Goal: Use online tool/utility: Use online tool/utility

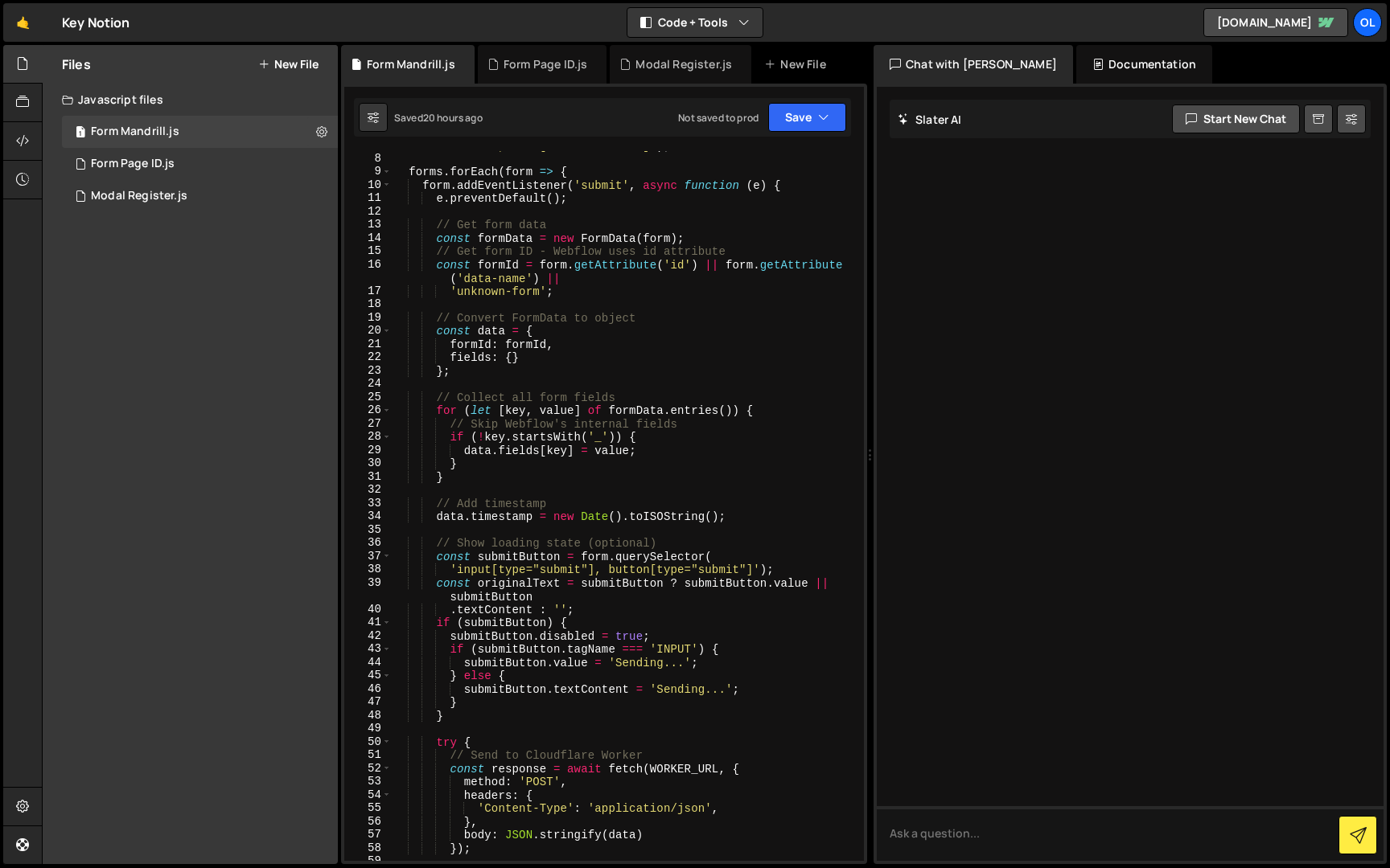
scroll to position [119, 0]
click at [190, 204] on div "1 Modal Register.js 0" at bounding box center [200, 196] width 276 height 32
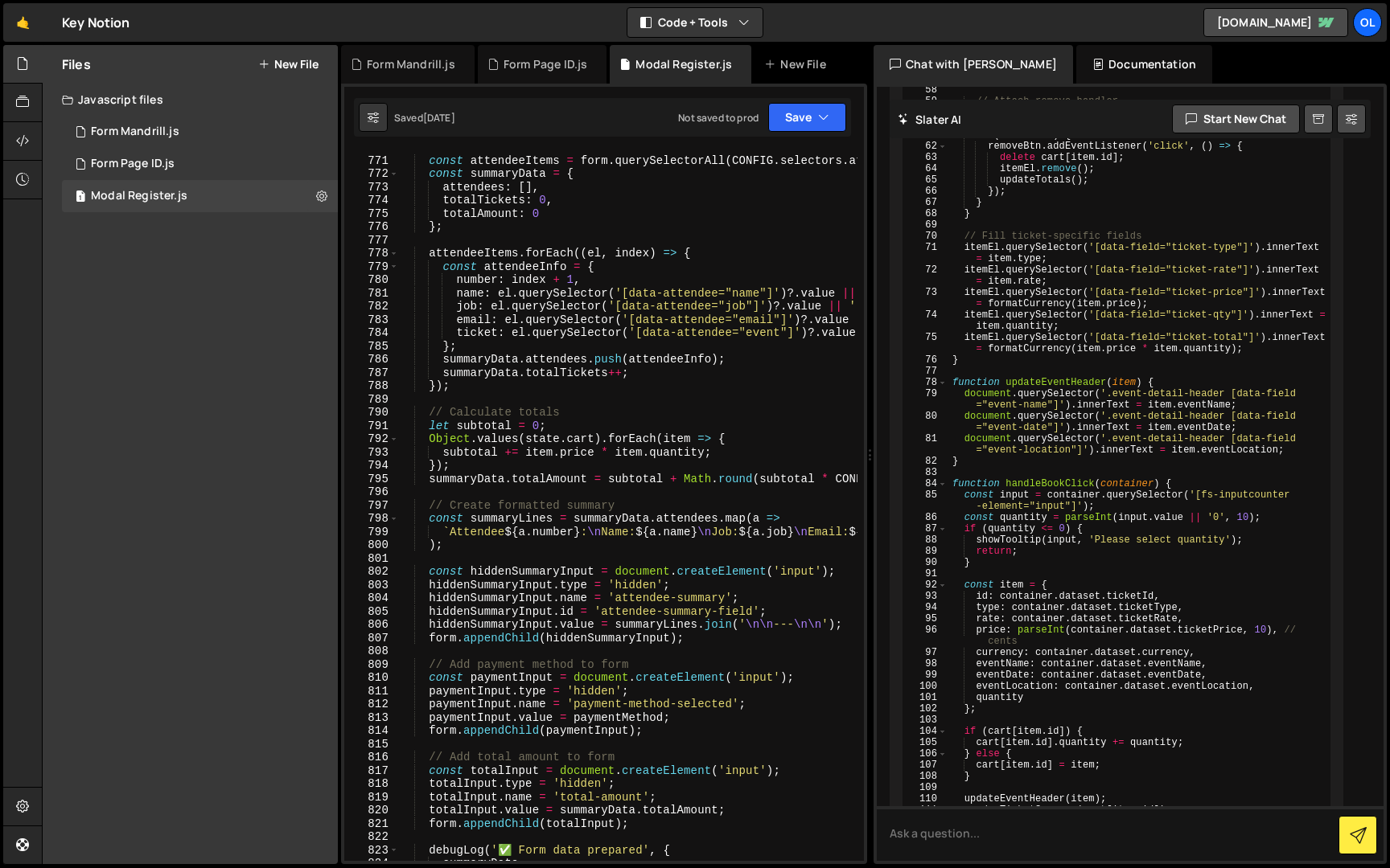
scroll to position [10372, 0]
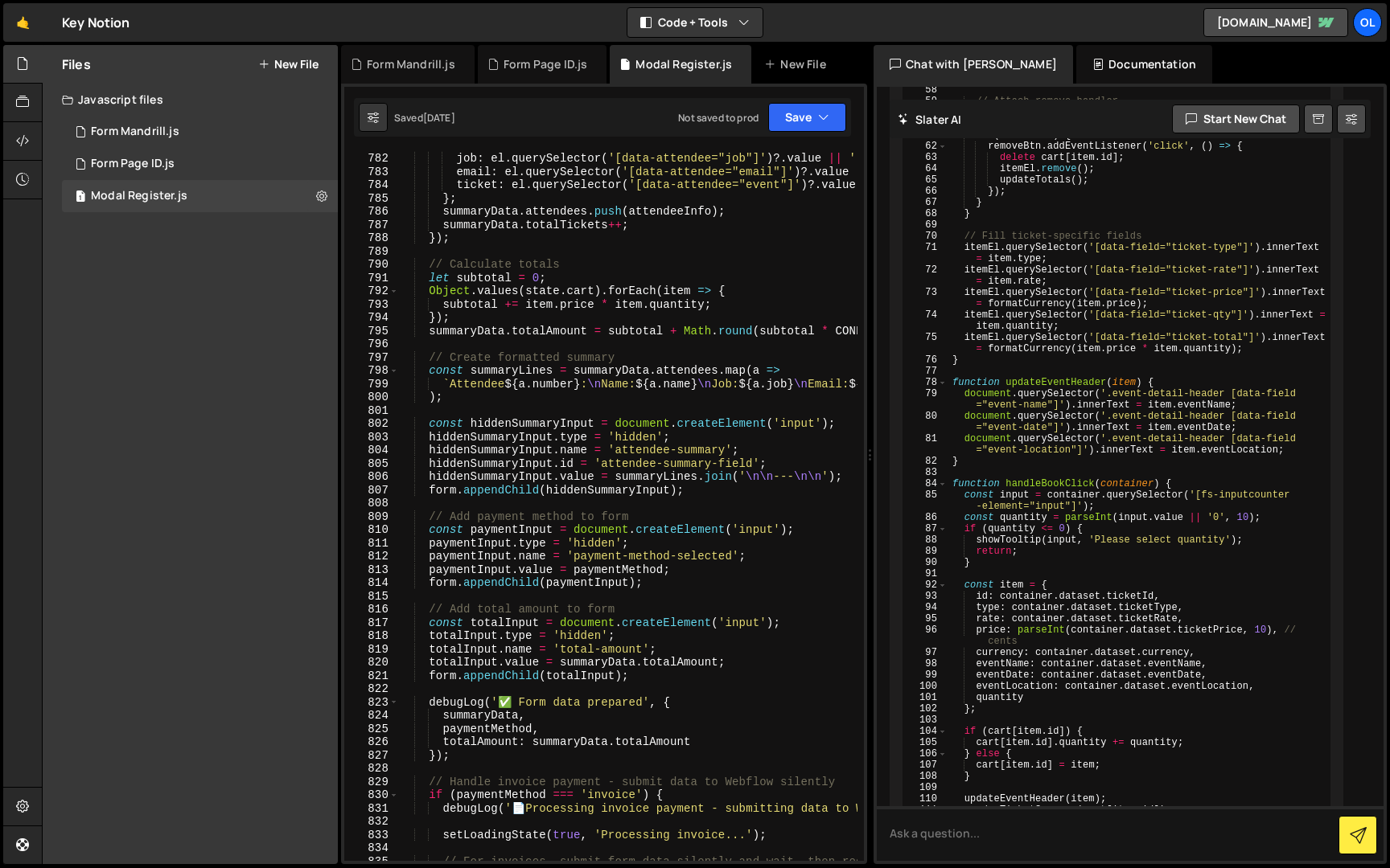
click at [542, 377] on div "name : el . querySelector ( '[data-attendee="name"]' ) ?. value || '' , job : e…" at bounding box center [794, 650] width 793 height 1026
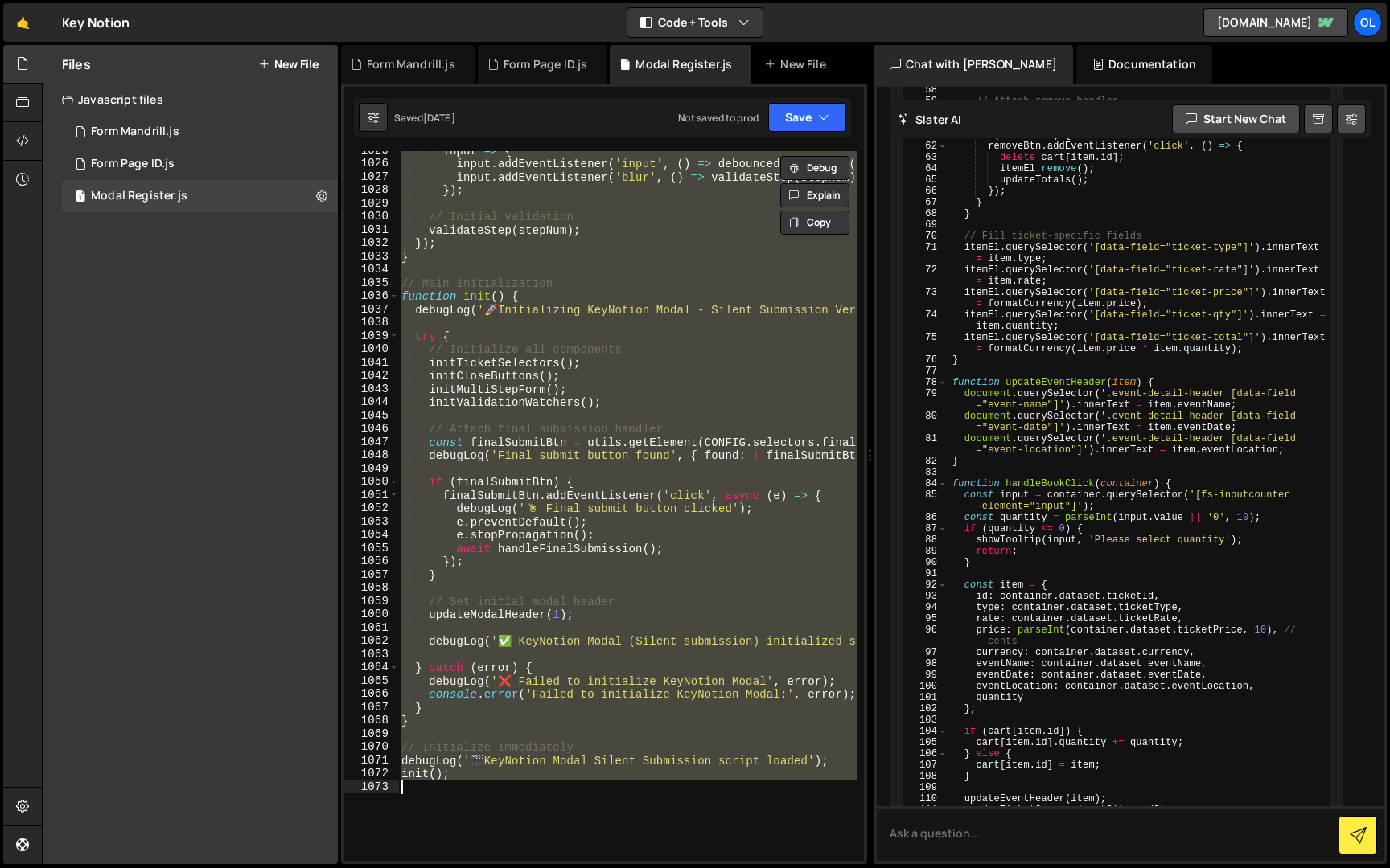
scroll to position [13739, 0]
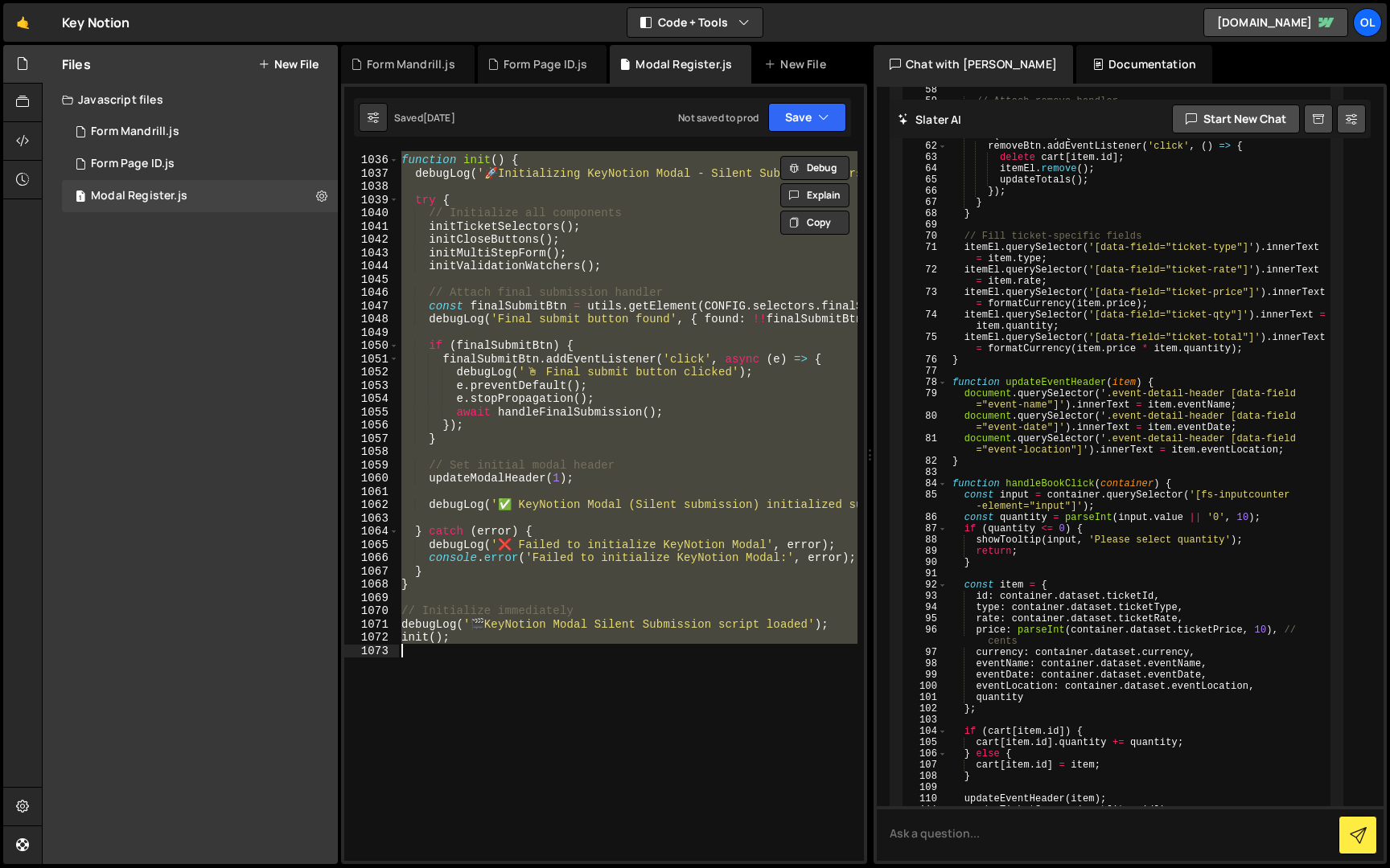
click at [619, 369] on div "// Main initialization function init ( ) { debugLog ( ' 🚀 Initializing KeyNotio…" at bounding box center [628, 505] width 460 height 710
click at [684, 464] on div "// Main initialization function init ( ) { debugLog ( ' 🚀 Initializing KeyNotio…" at bounding box center [628, 505] width 460 height 710
type textarea "init();"
paste textarea
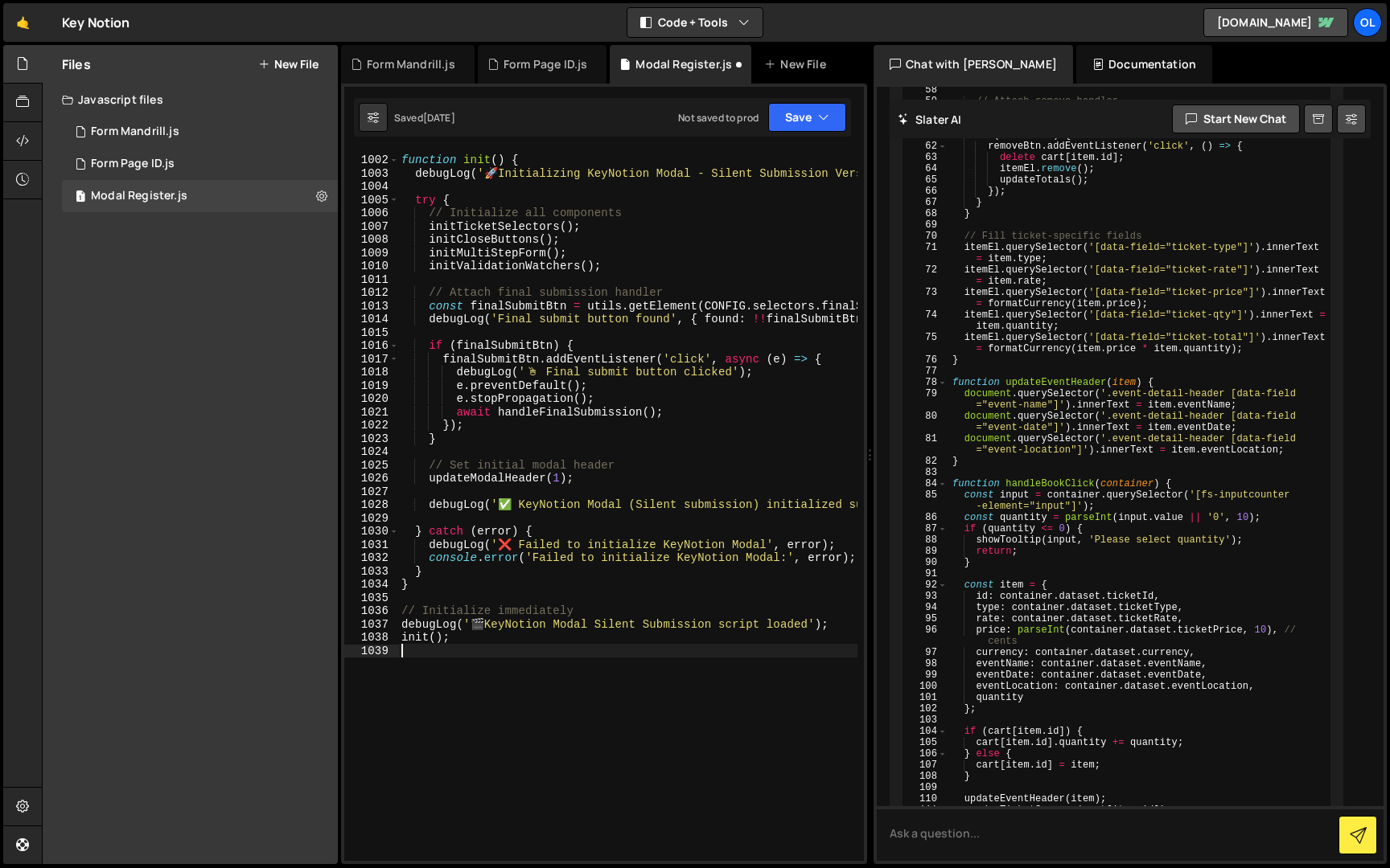
scroll to position [13289, 0]
type textarea "init();"
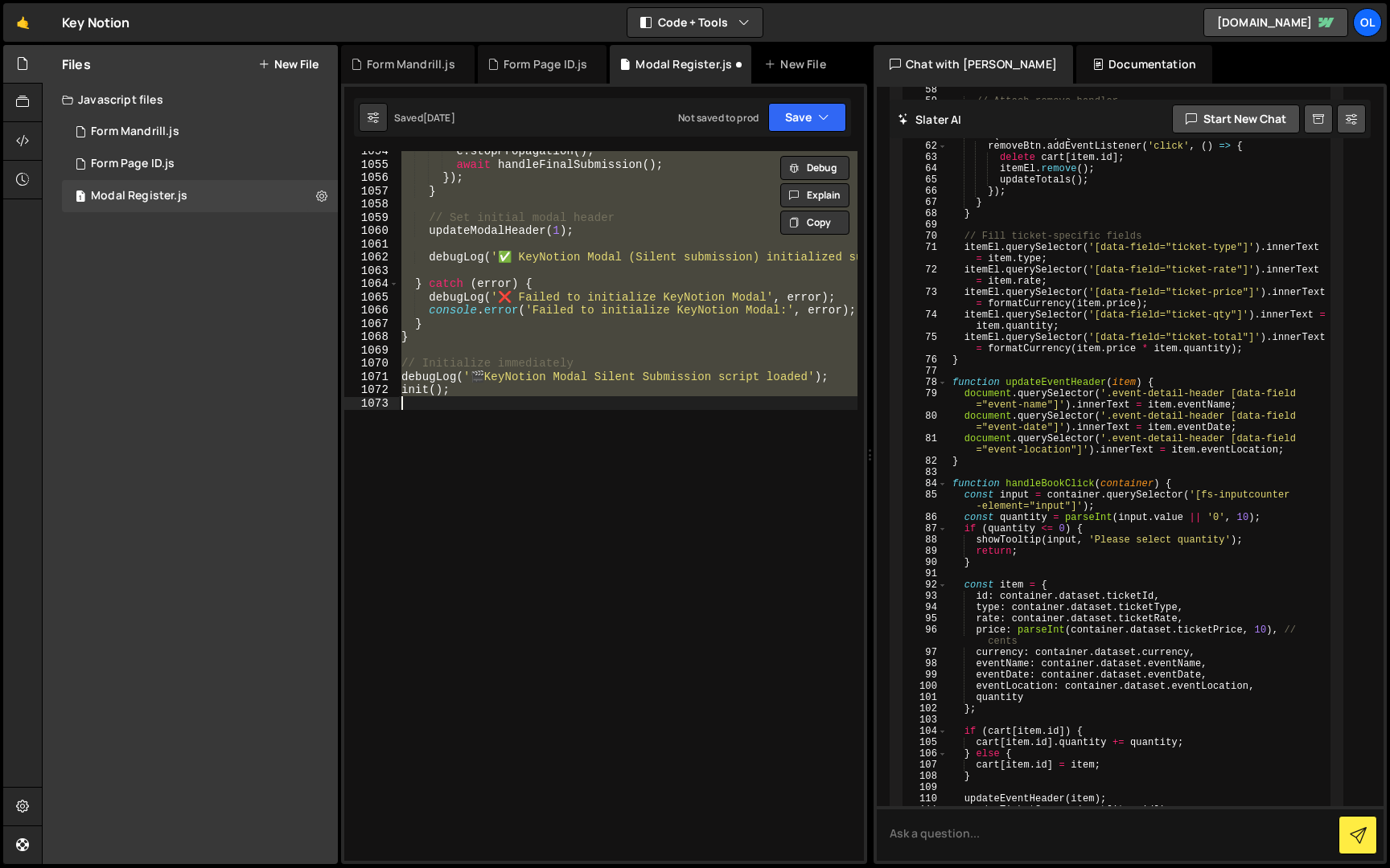
paste textarea
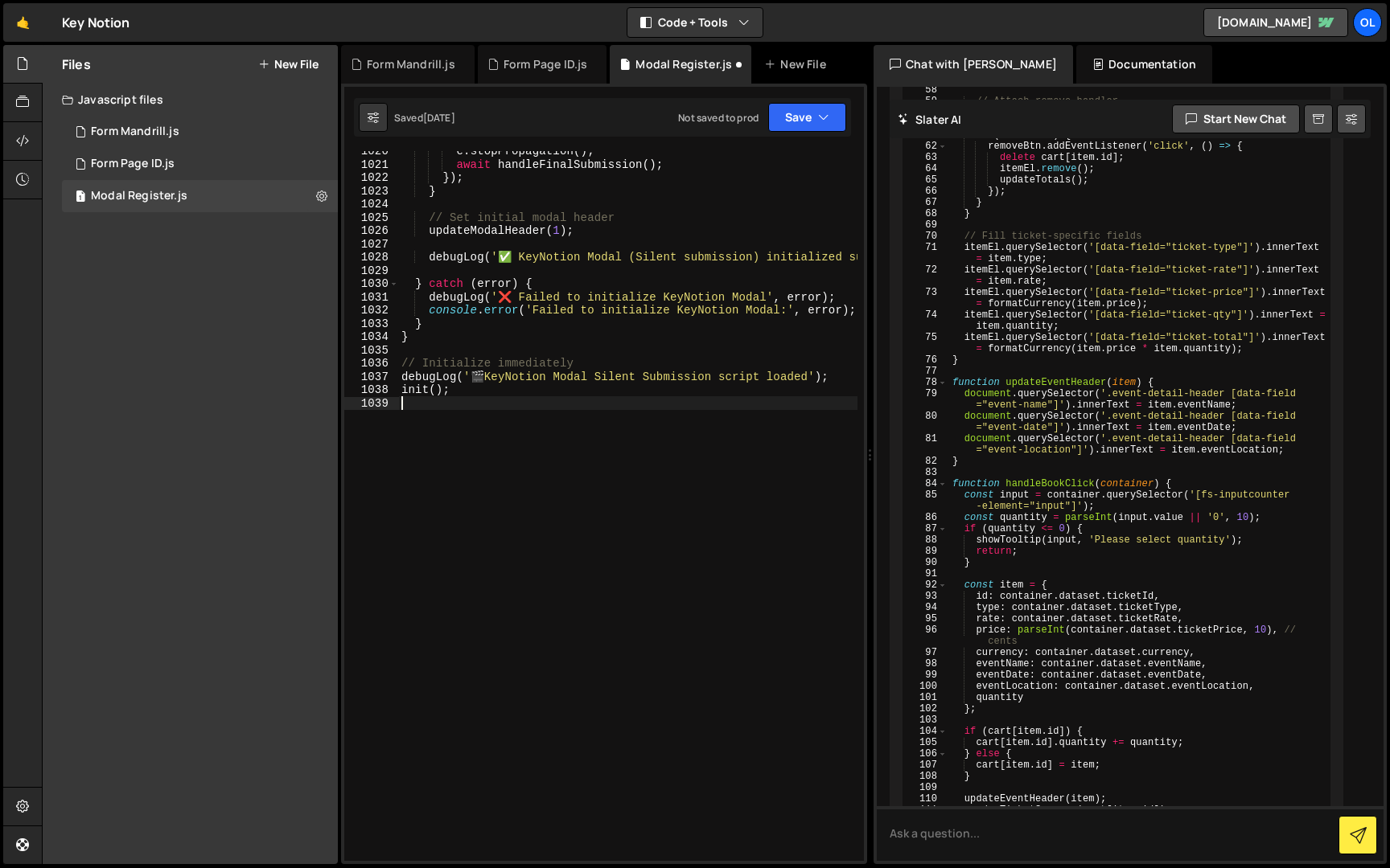
scroll to position [13276, 0]
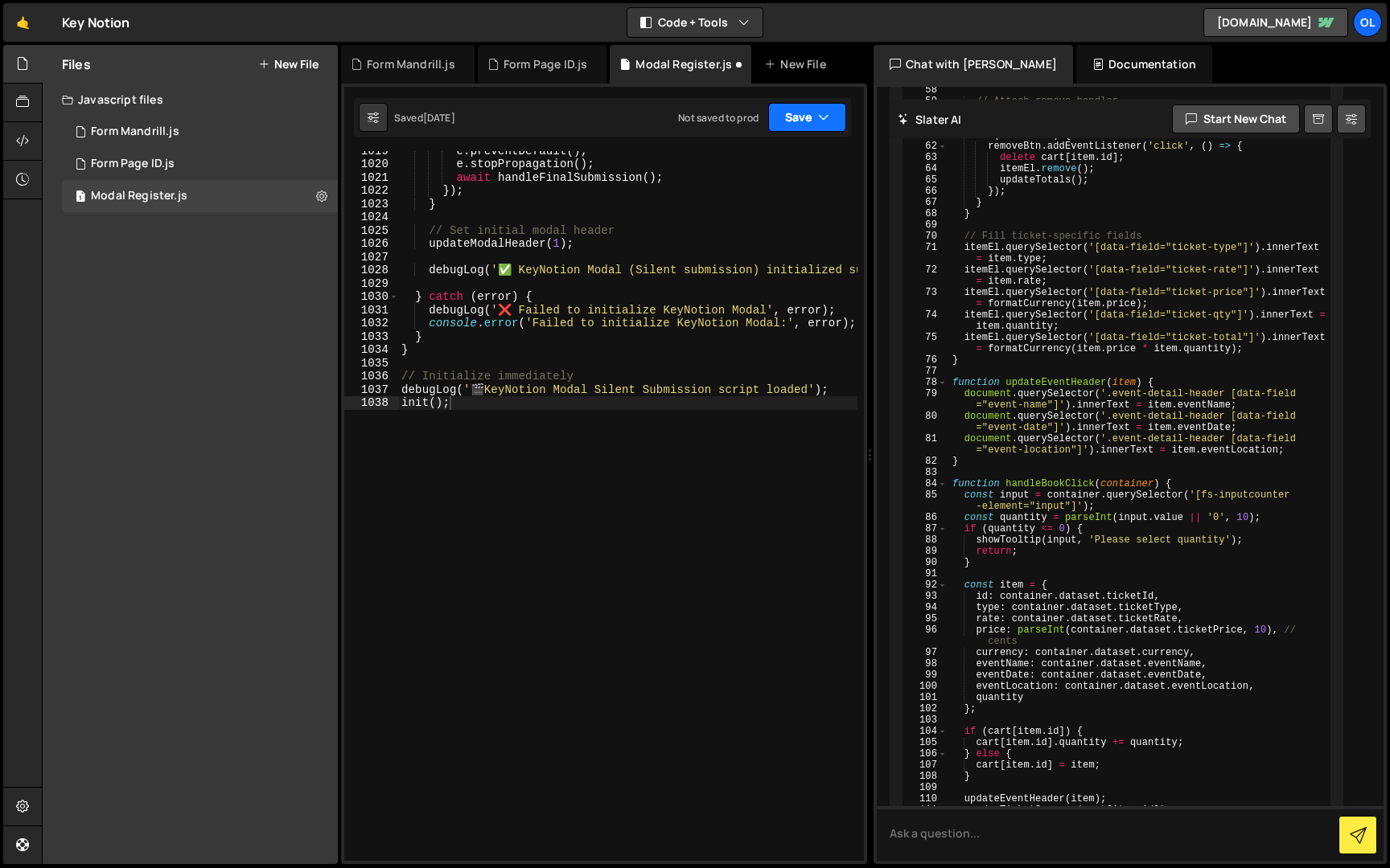
click at [822, 116] on icon "button" at bounding box center [823, 117] width 11 height 16
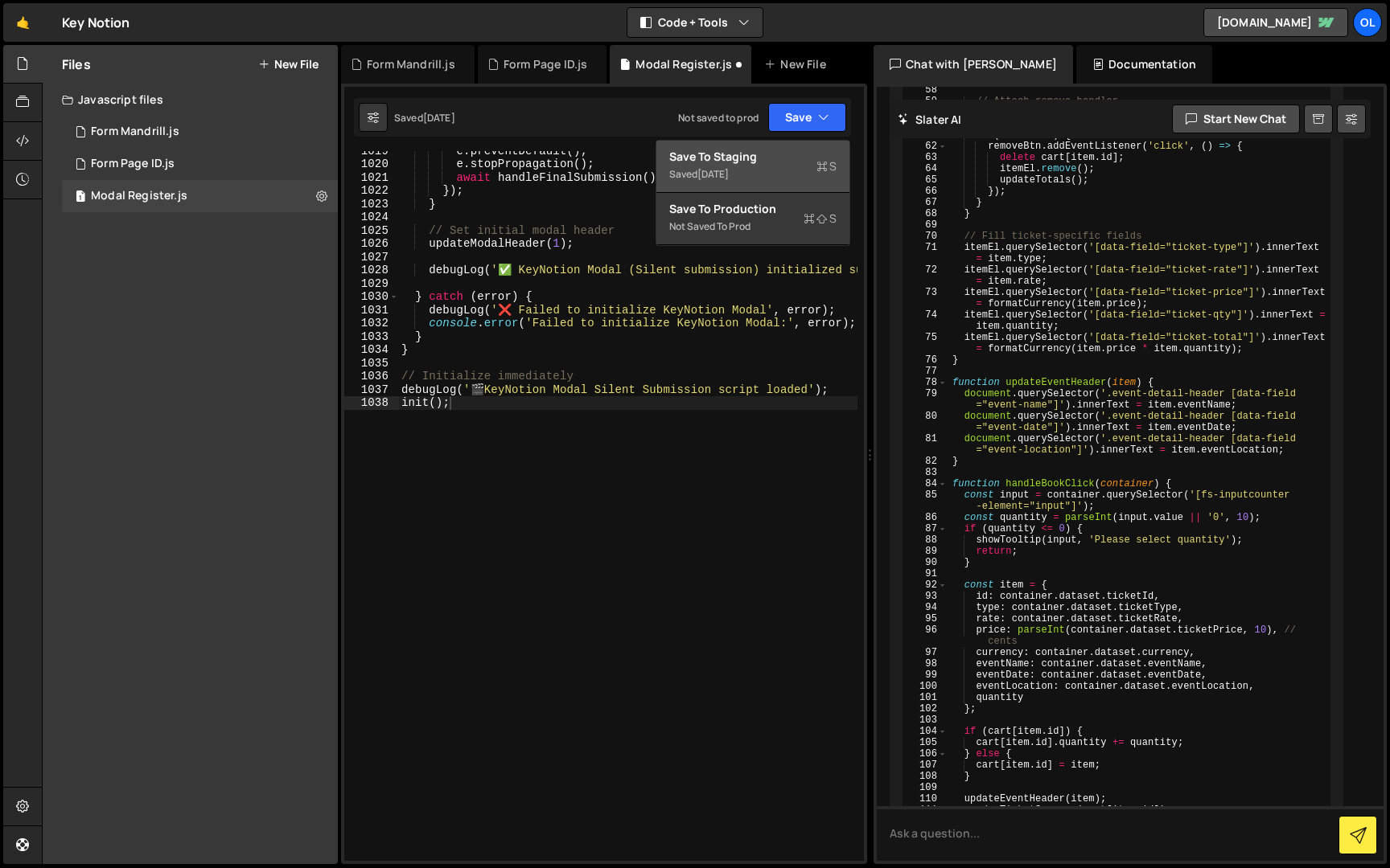
click at [793, 184] on div "Saved [DATE]" at bounding box center [752, 174] width 167 height 19
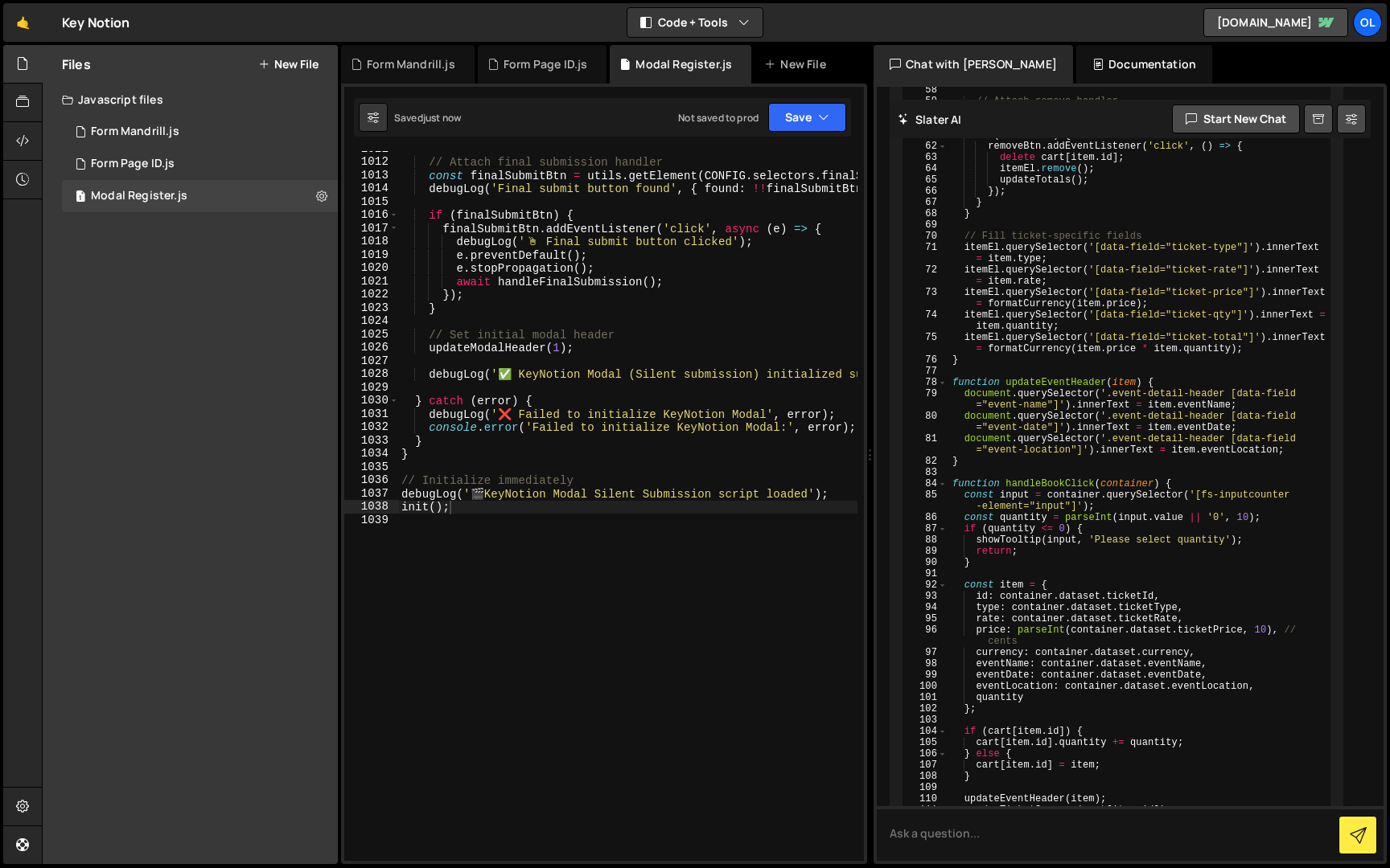
scroll to position [13172, 0]
click at [534, 400] on div "input . addEventListener ( 'blur' , ( ) => validateStep ( stepNum )) ; }) ; // …" at bounding box center [794, 416] width 793 height 1026
type textarea "init();"
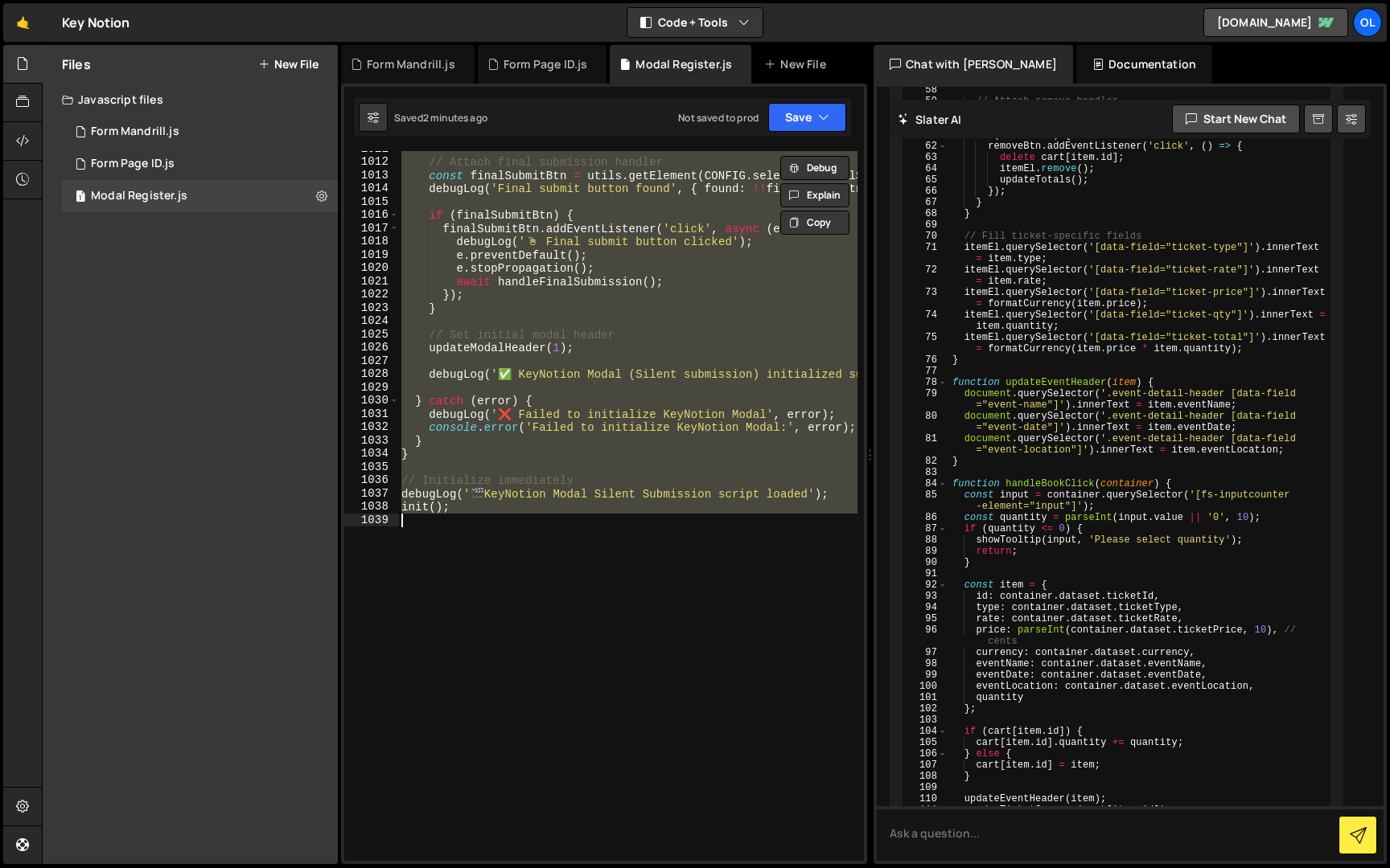
paste textarea
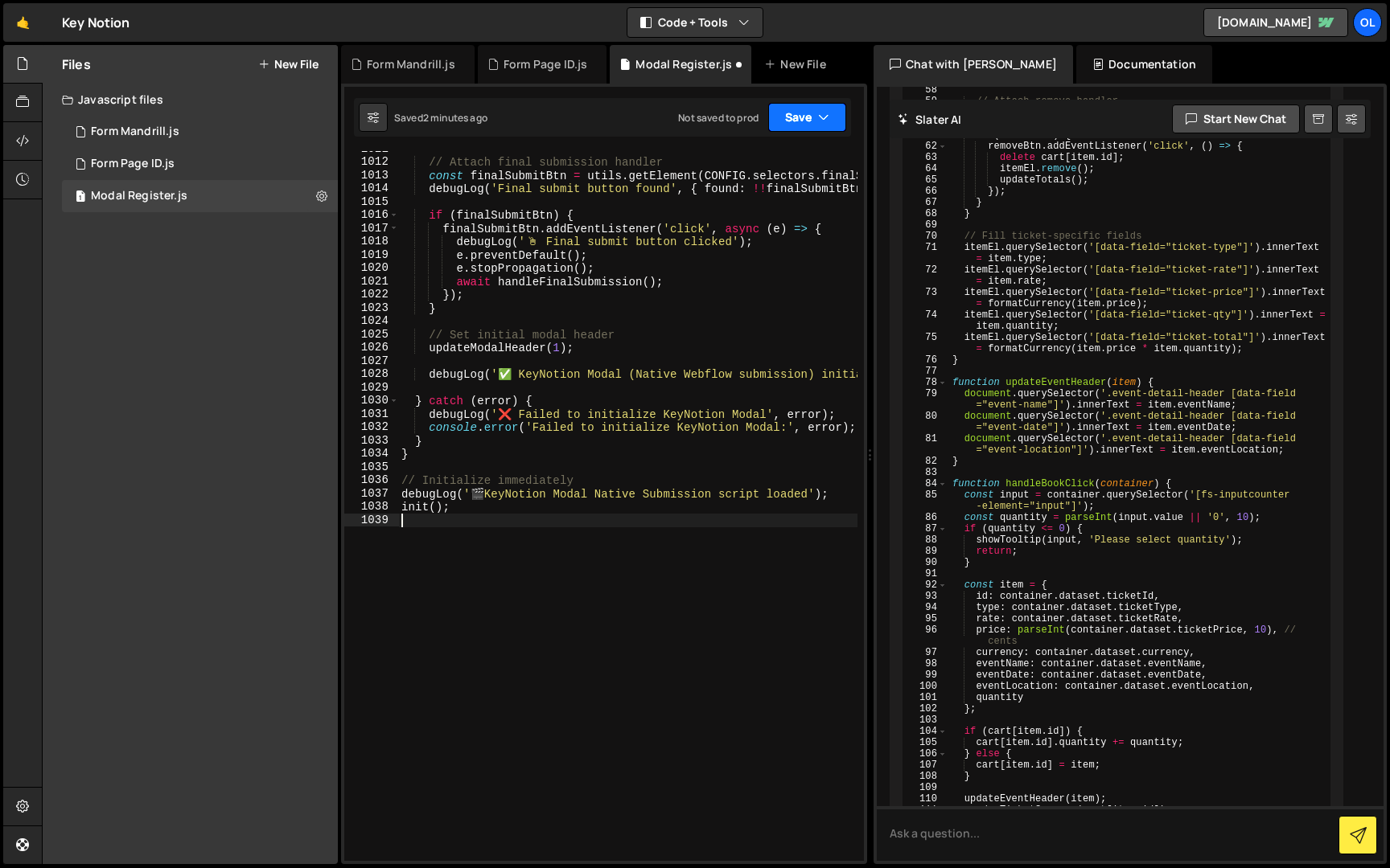
click at [806, 119] on button "Save" at bounding box center [807, 117] width 78 height 29
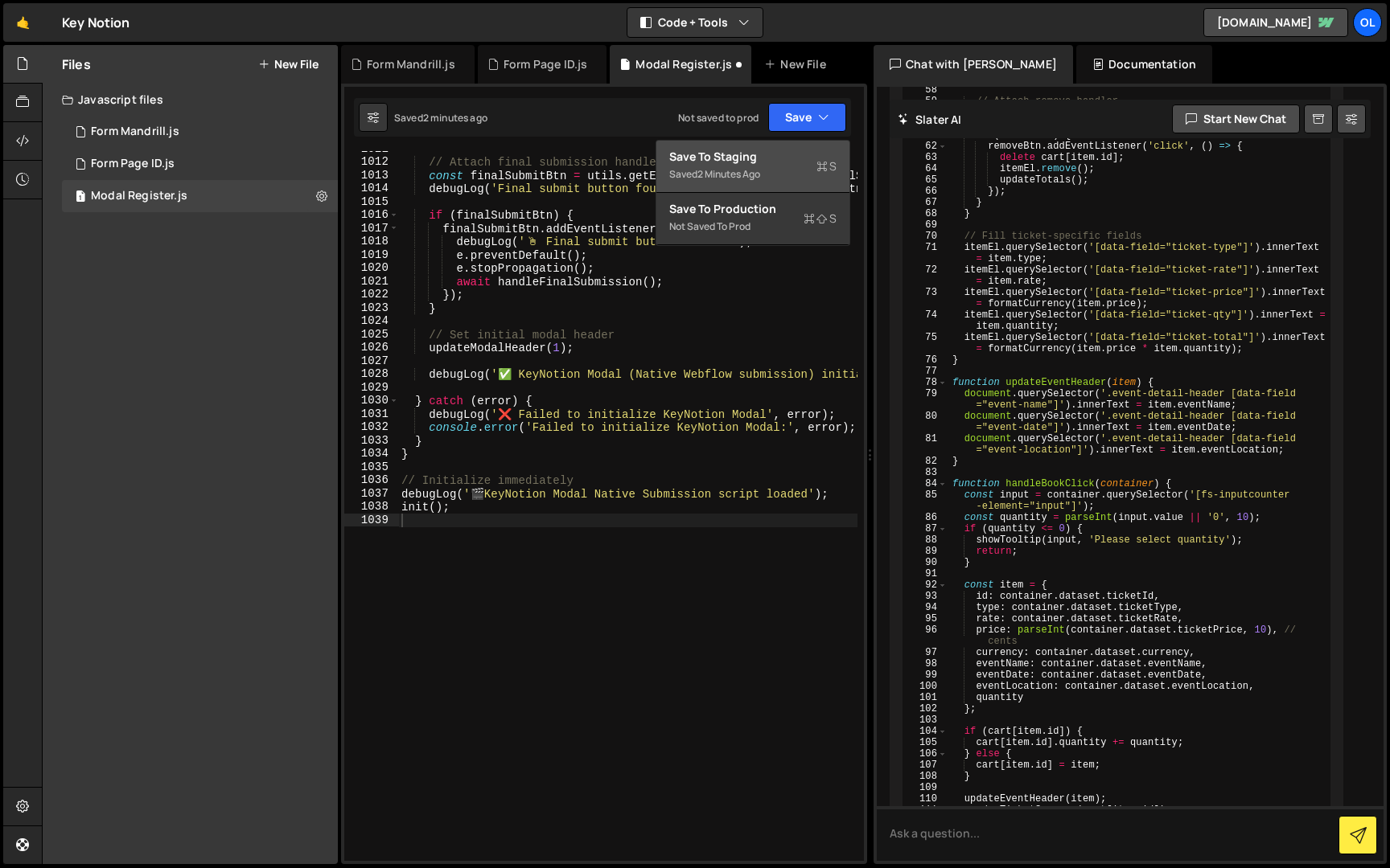
click at [792, 160] on div "Save to Staging S" at bounding box center [752, 157] width 167 height 16
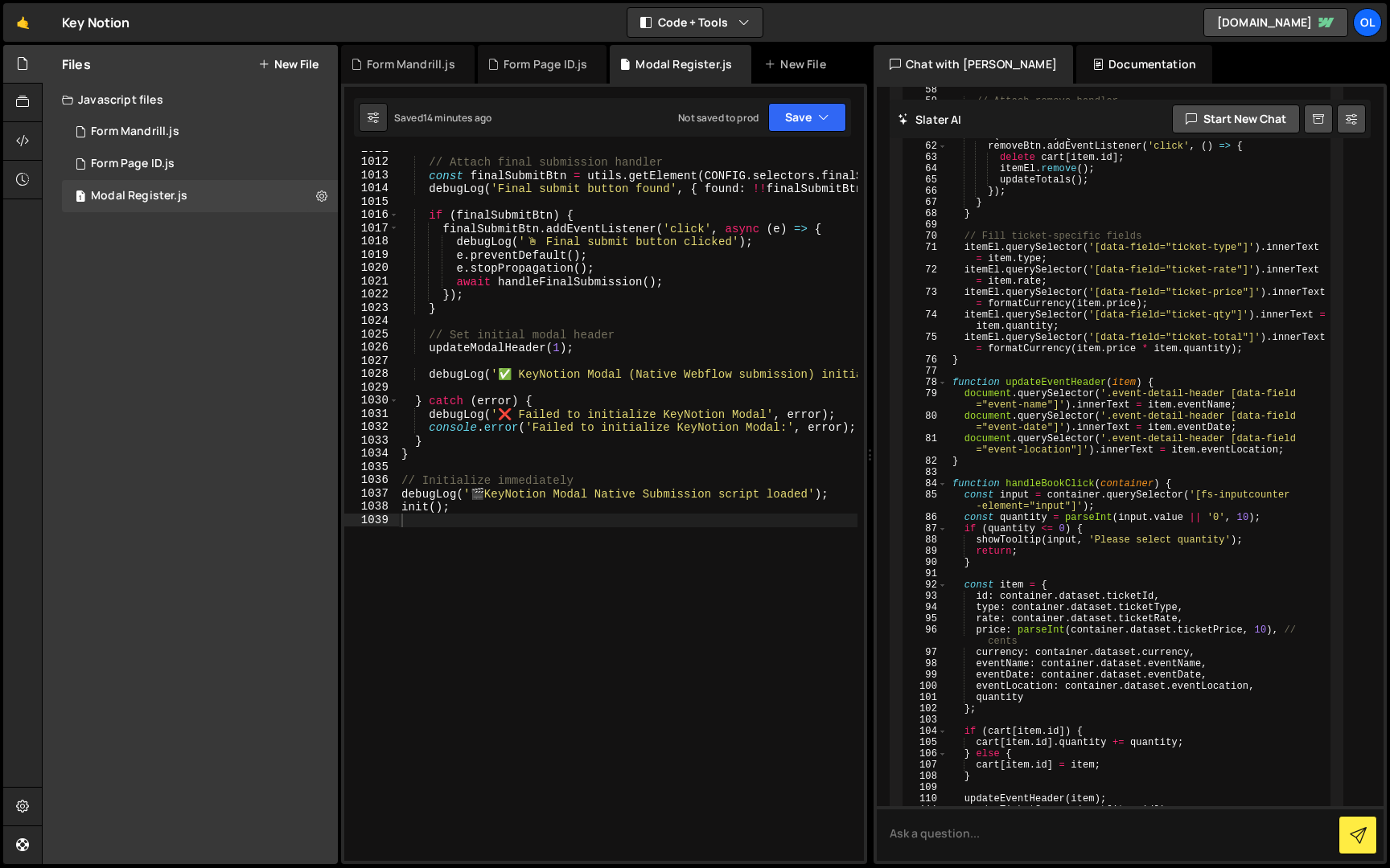
click at [574, 289] on div "input . addEventListener ( 'blur' , ( ) => validateStep ( stepNum )) ; }) ; // …" at bounding box center [794, 416] width 793 height 1026
type textarea "init();"
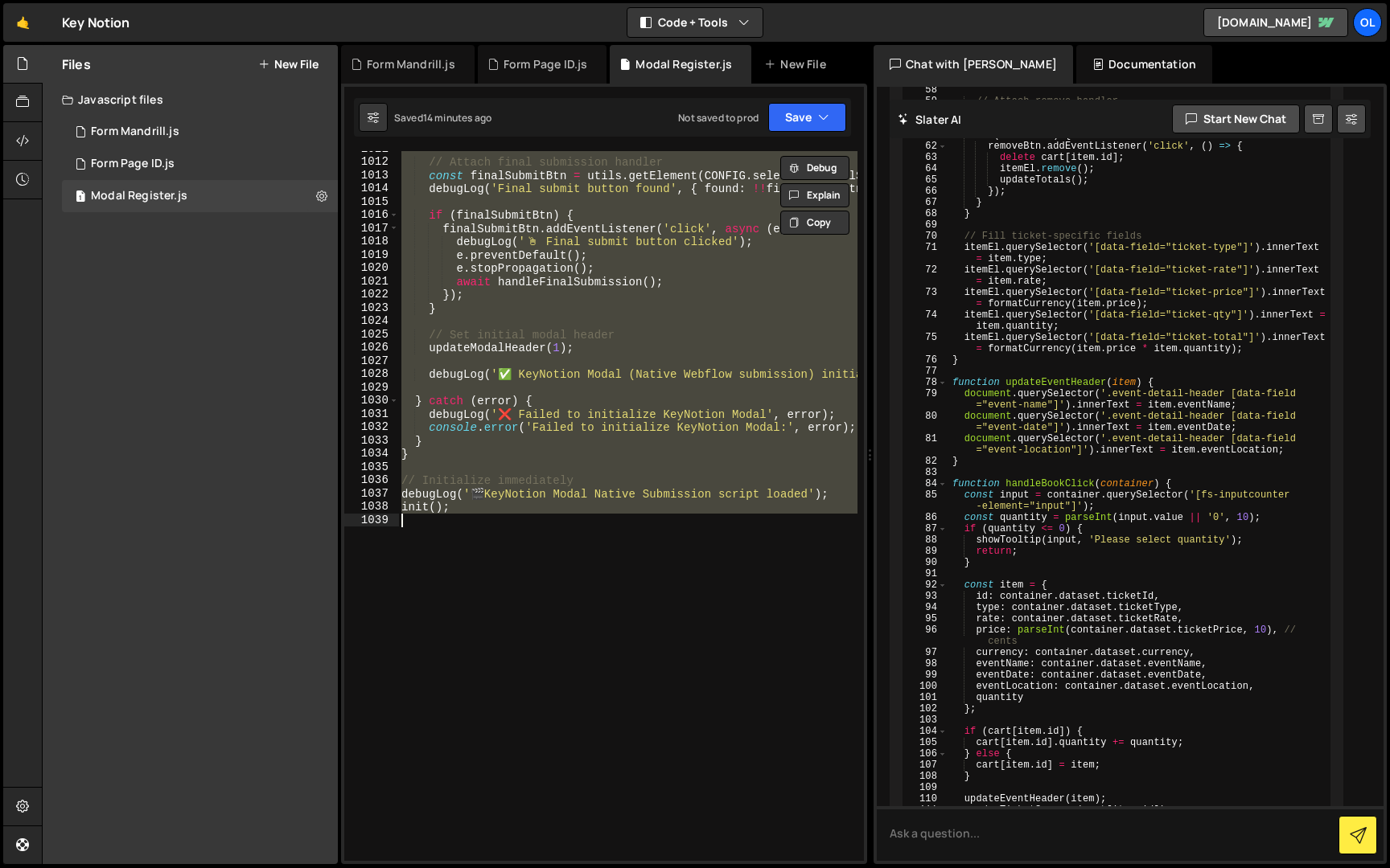
paste textarea
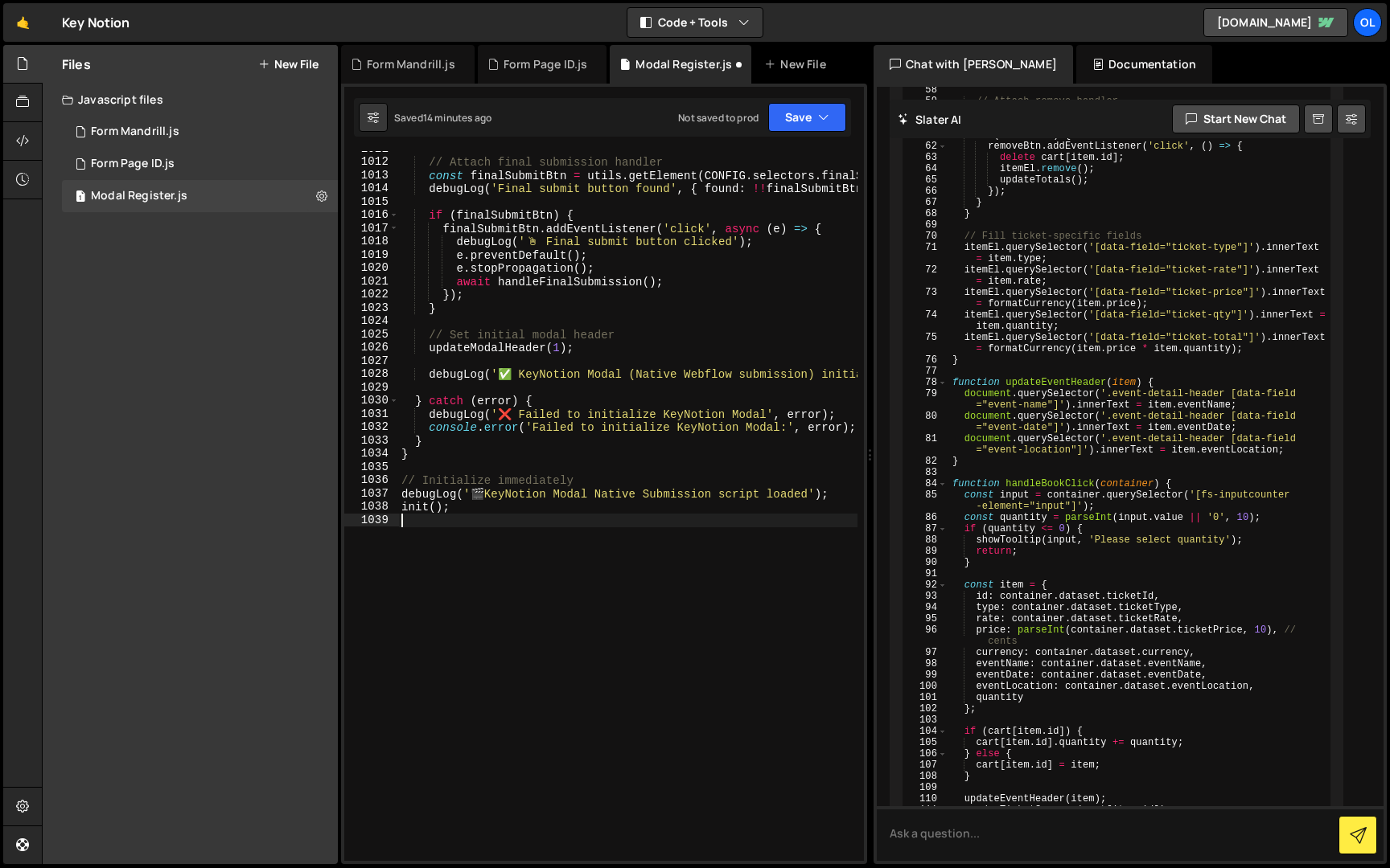
type textarea "init();"
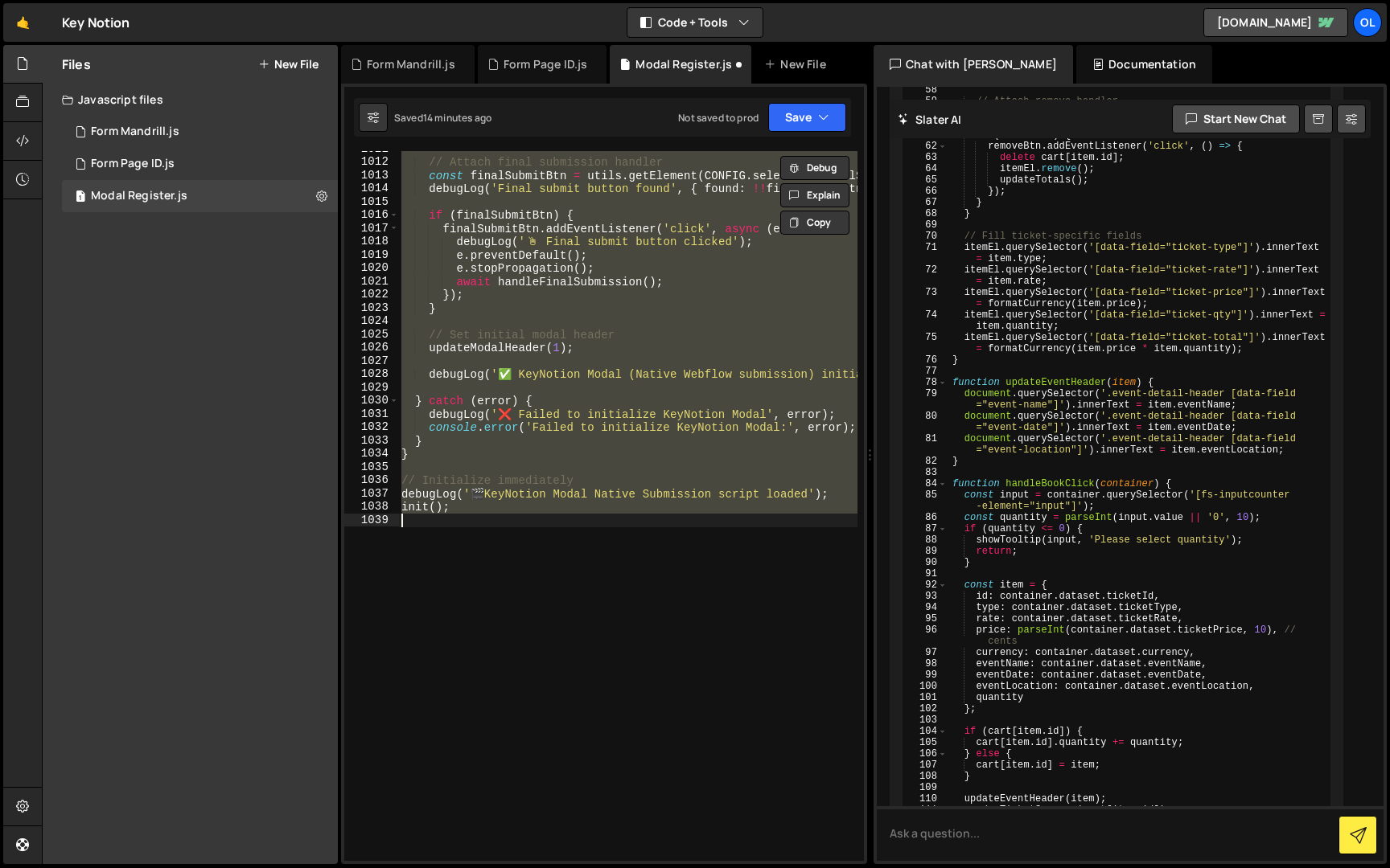
paste textarea
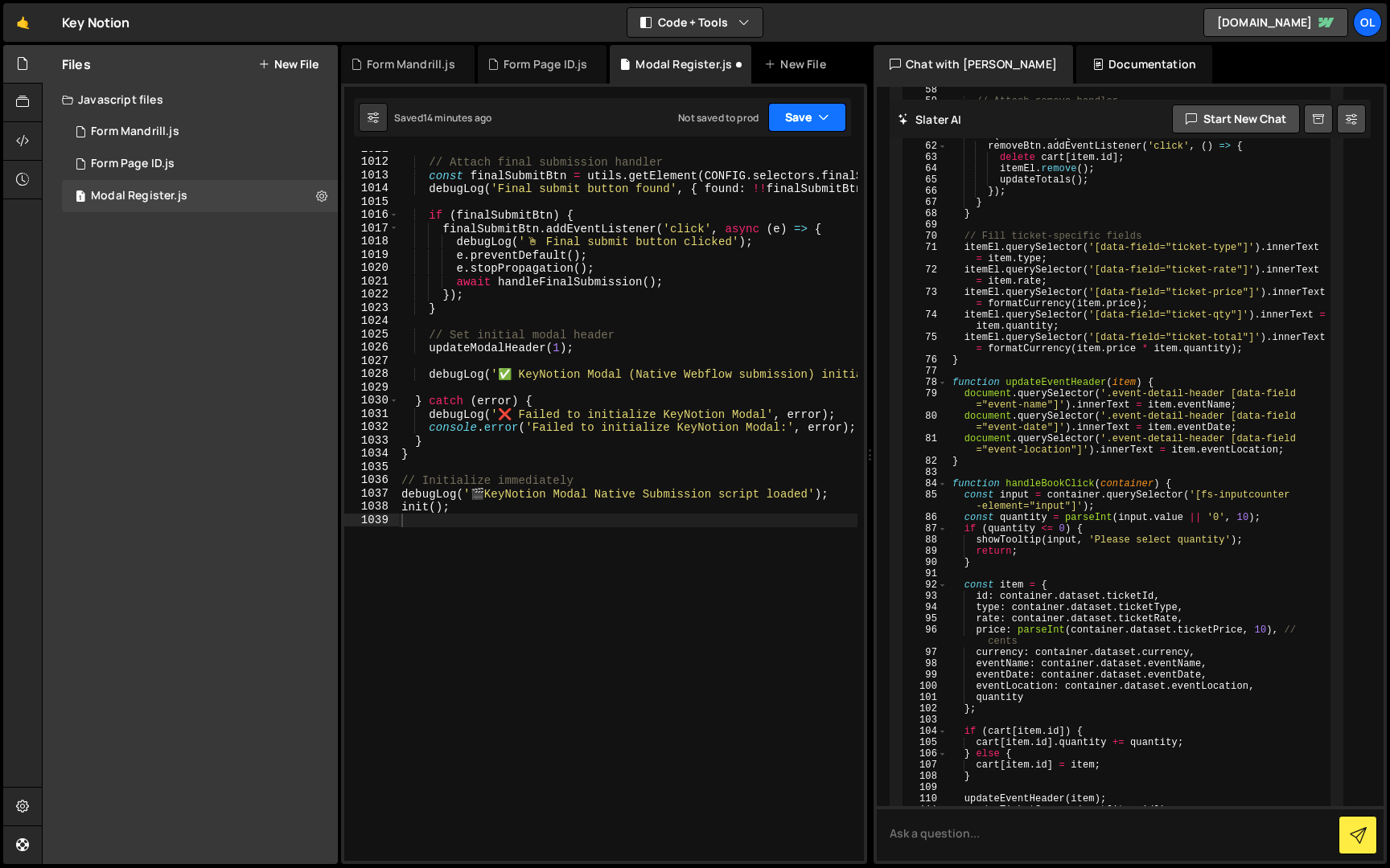
click at [808, 126] on button "Save" at bounding box center [807, 117] width 78 height 29
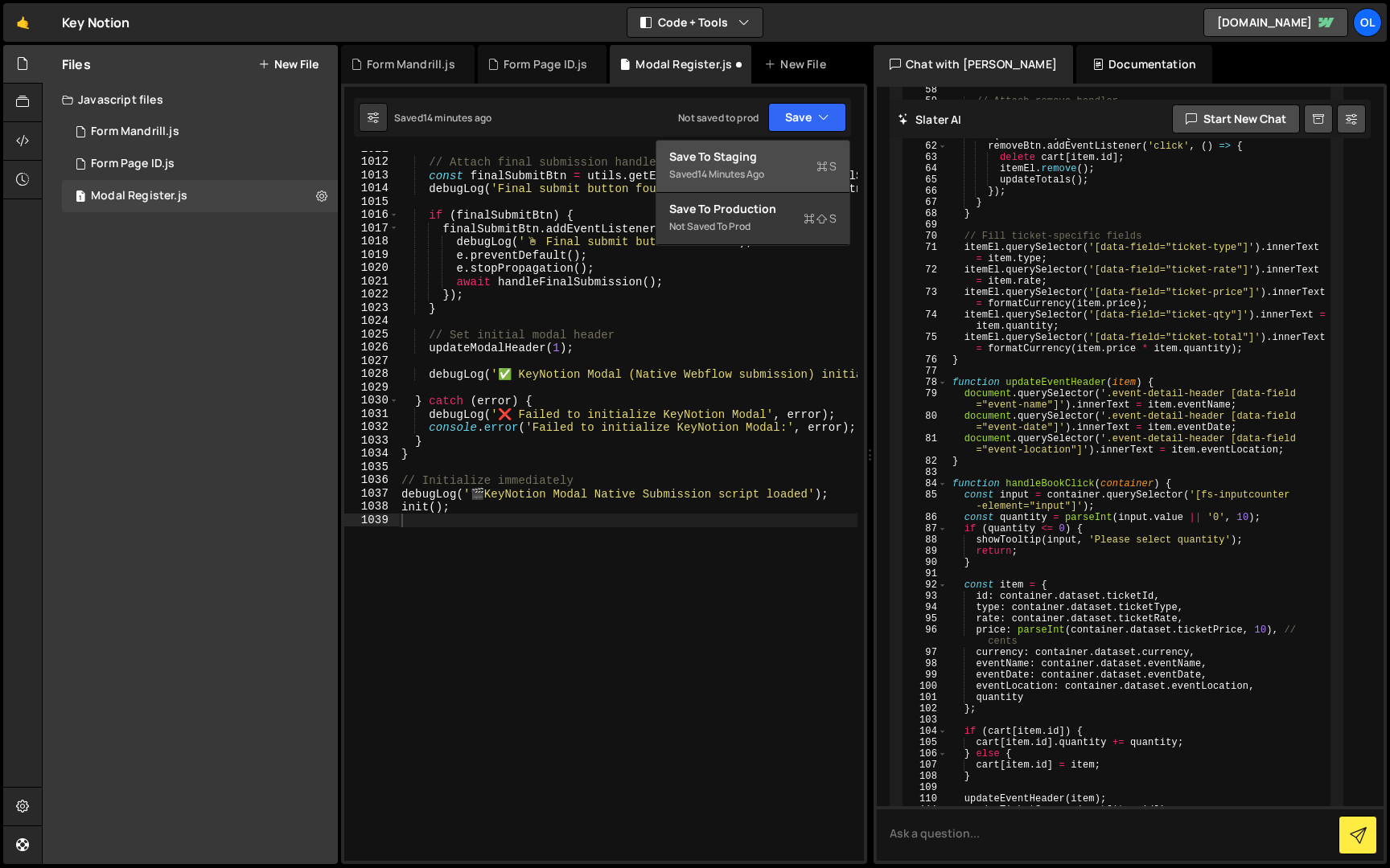
click at [780, 163] on div "Save to Staging S" at bounding box center [752, 157] width 167 height 16
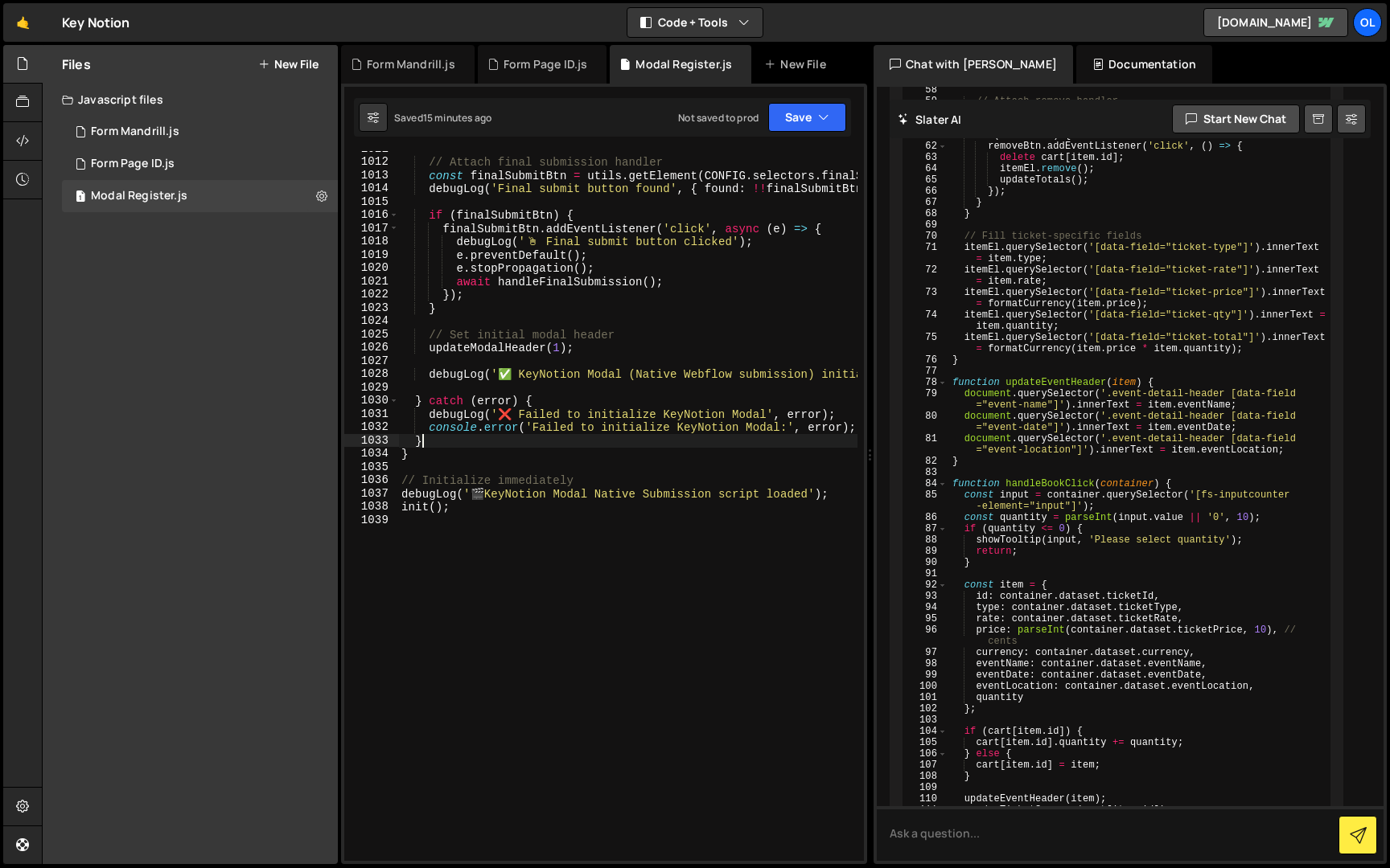
click at [581, 442] on div "input . addEventListener ( 'blur' , ( ) => validateStep ( stepNum )) ; }) ; // …" at bounding box center [794, 416] width 793 height 1026
type textarea "init();"
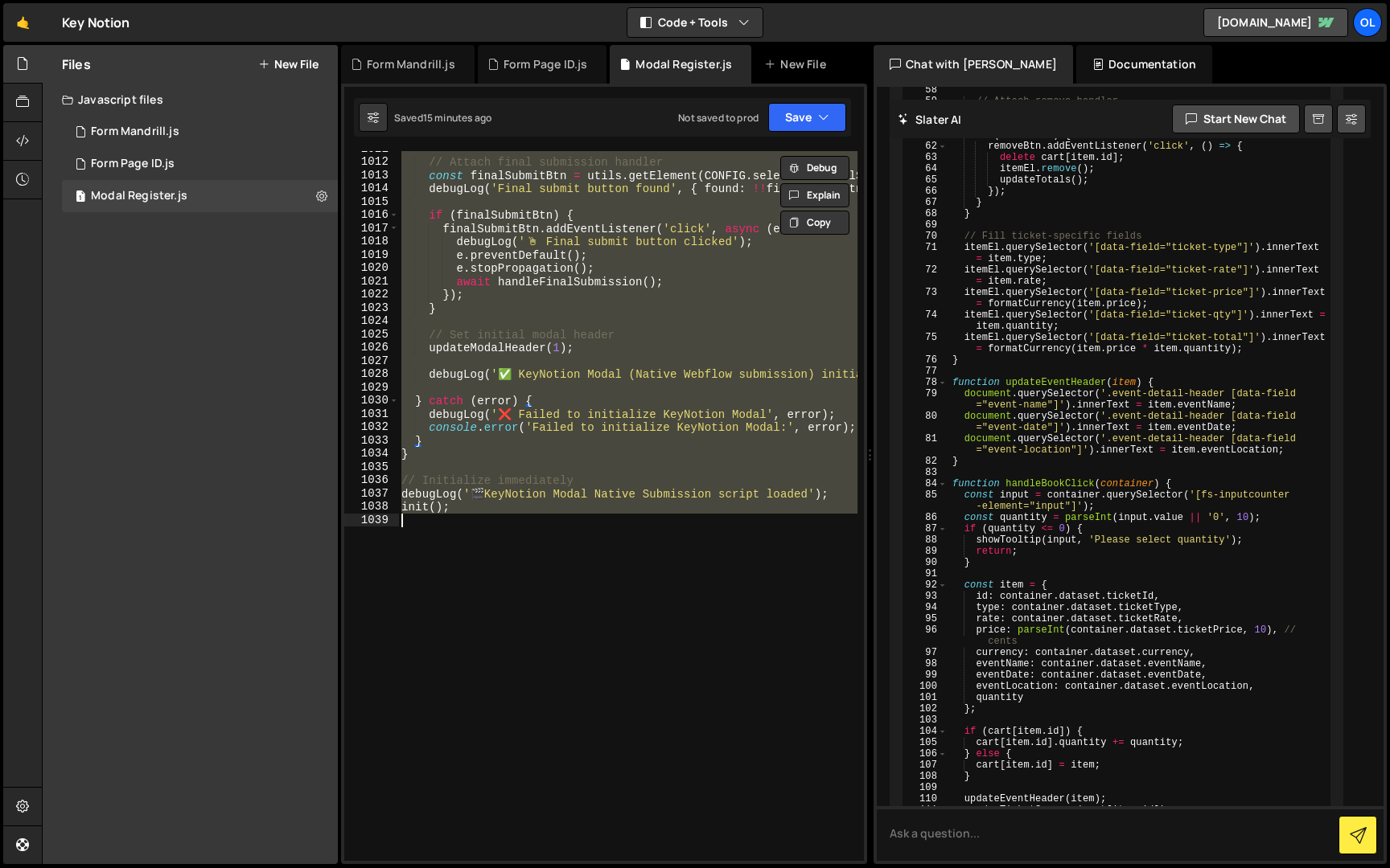
paste textarea
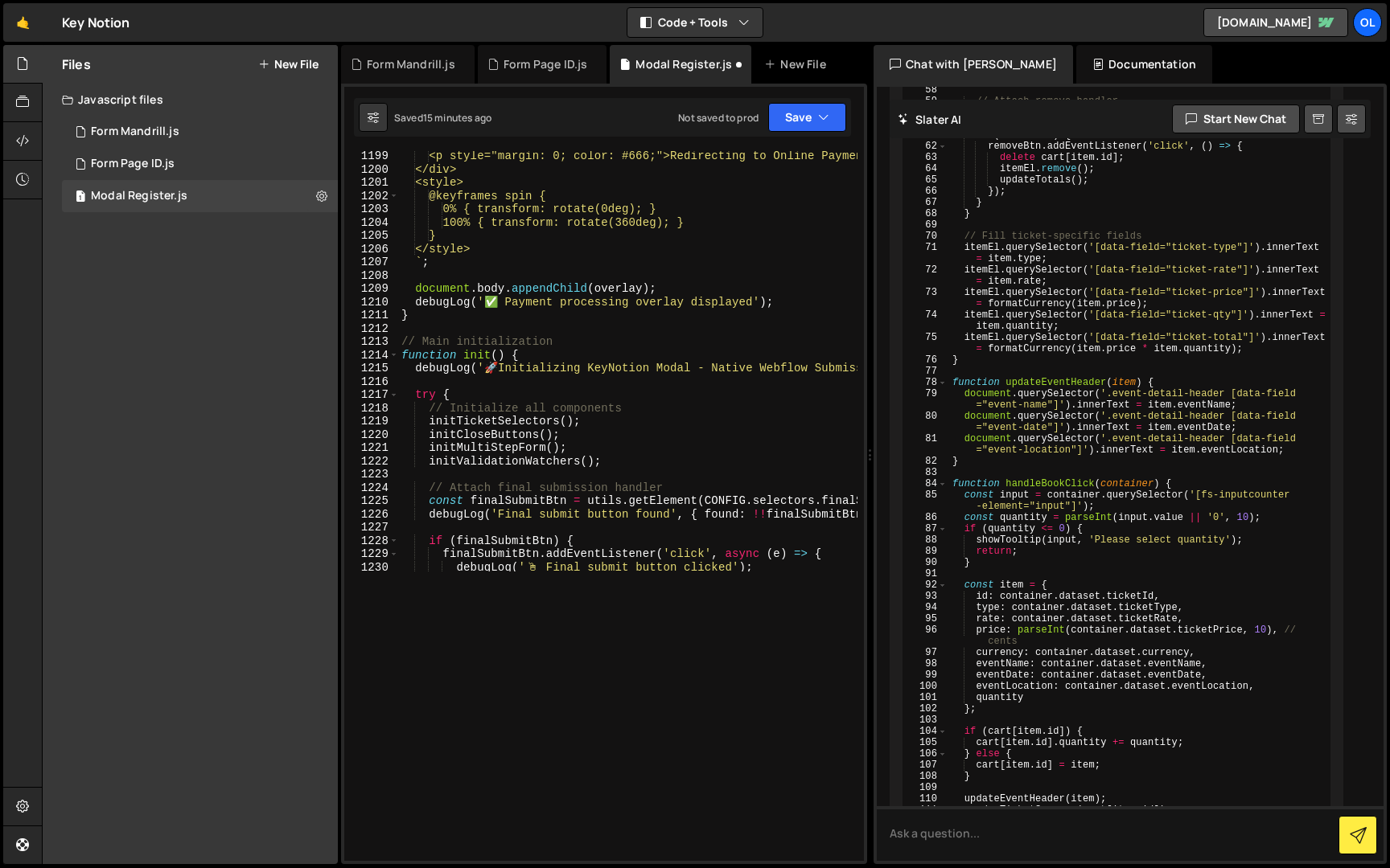
scroll to position [16114, 0]
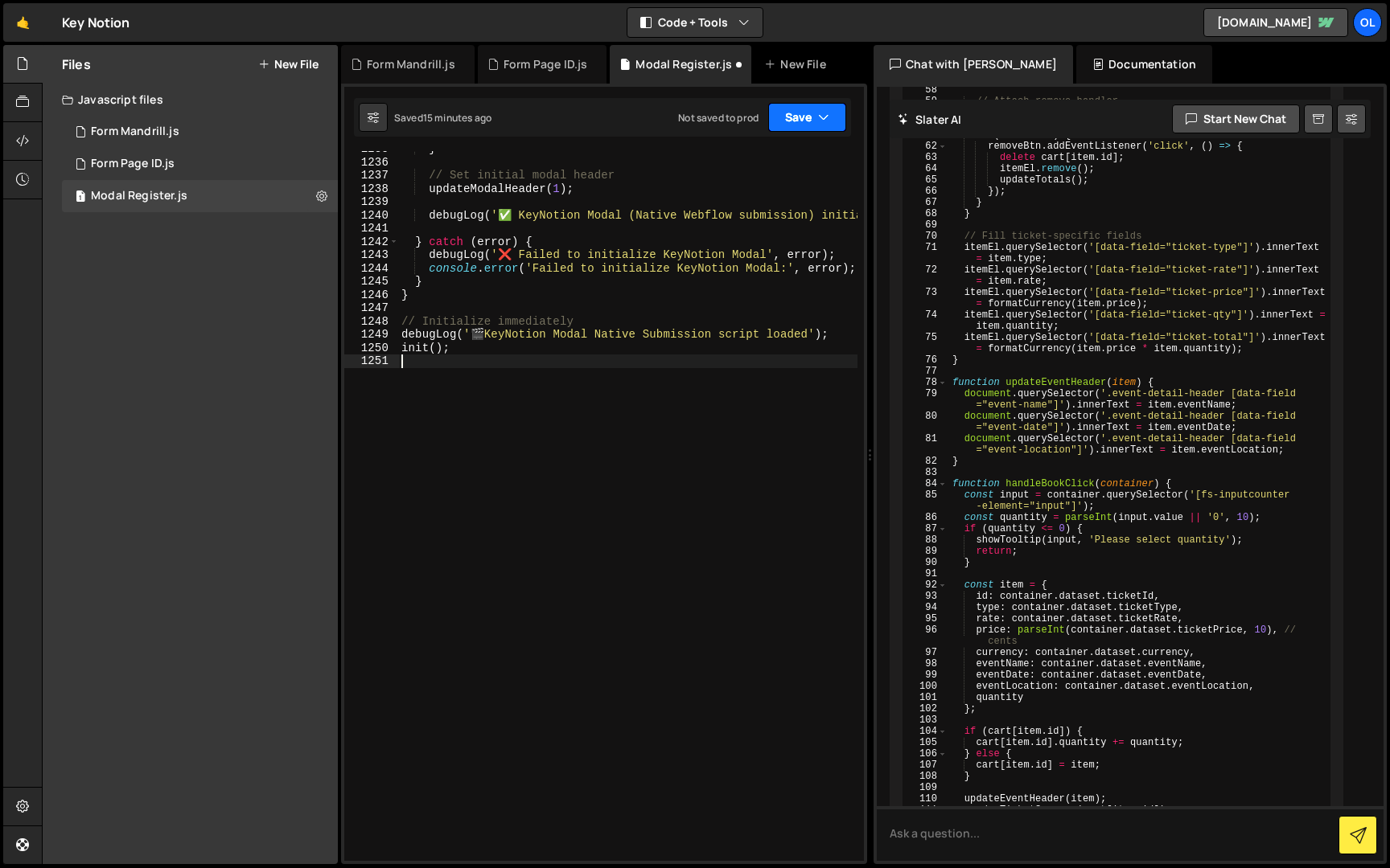
click at [788, 109] on button "Save" at bounding box center [807, 117] width 78 height 29
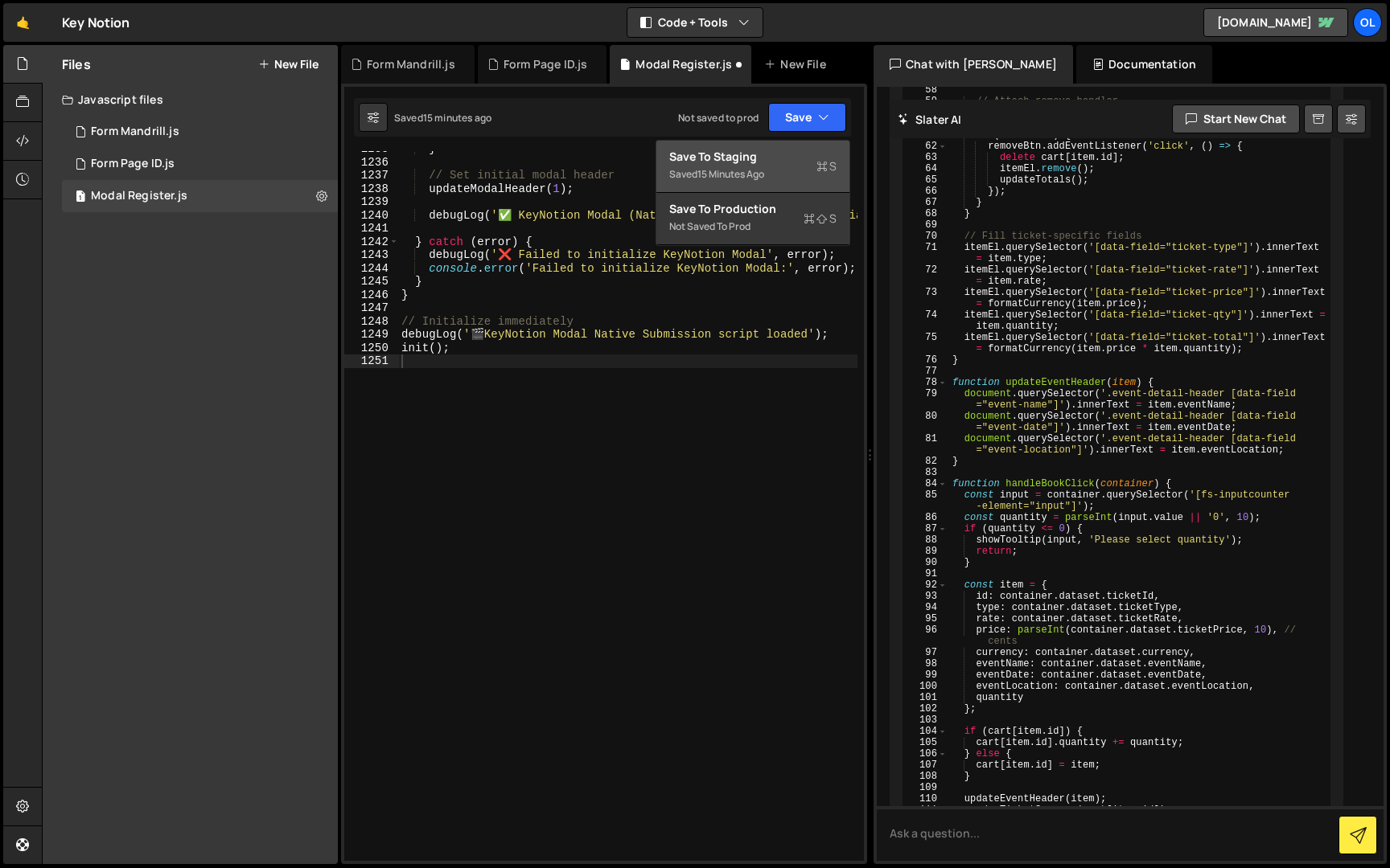
click at [780, 163] on div "Save to Staging S" at bounding box center [752, 157] width 167 height 16
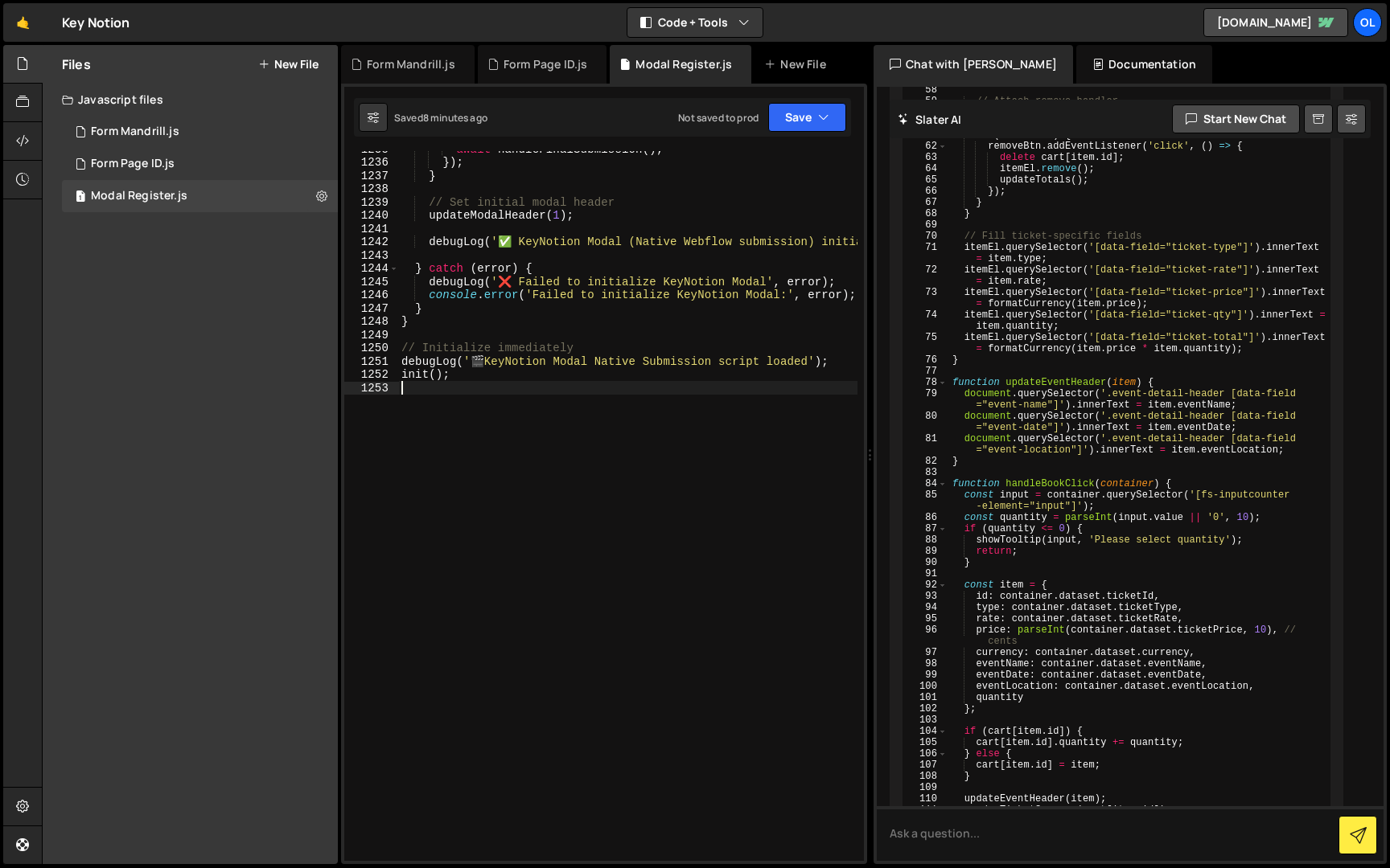
click at [420, 402] on div "} // Main initialization function init ( ) { debugLog ( ' 🚀 Initializing KeyNot…" at bounding box center [794, 363] width 793 height 1026
type textarea "init();"
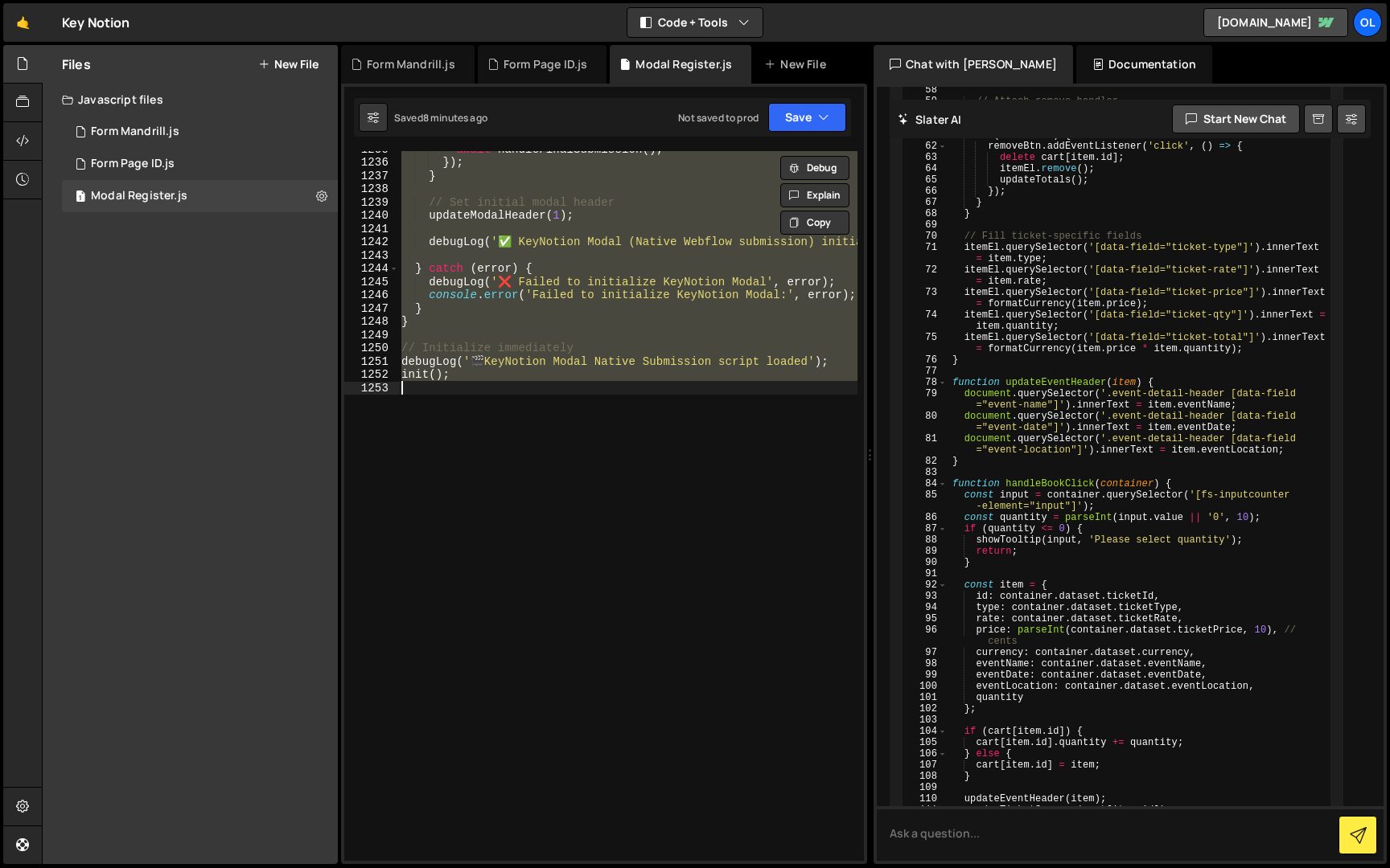
paste textarea
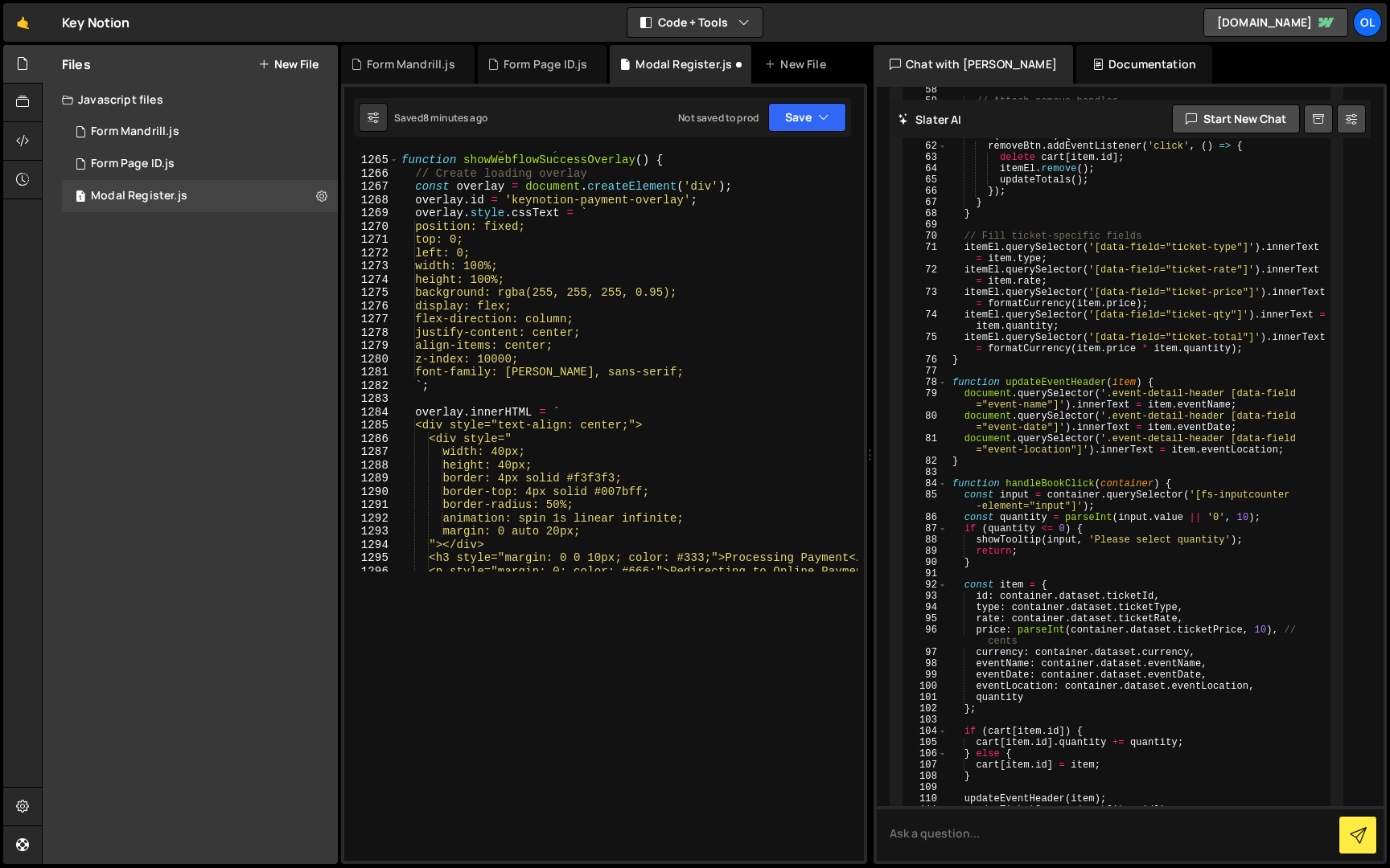
scroll to position [16328, 0]
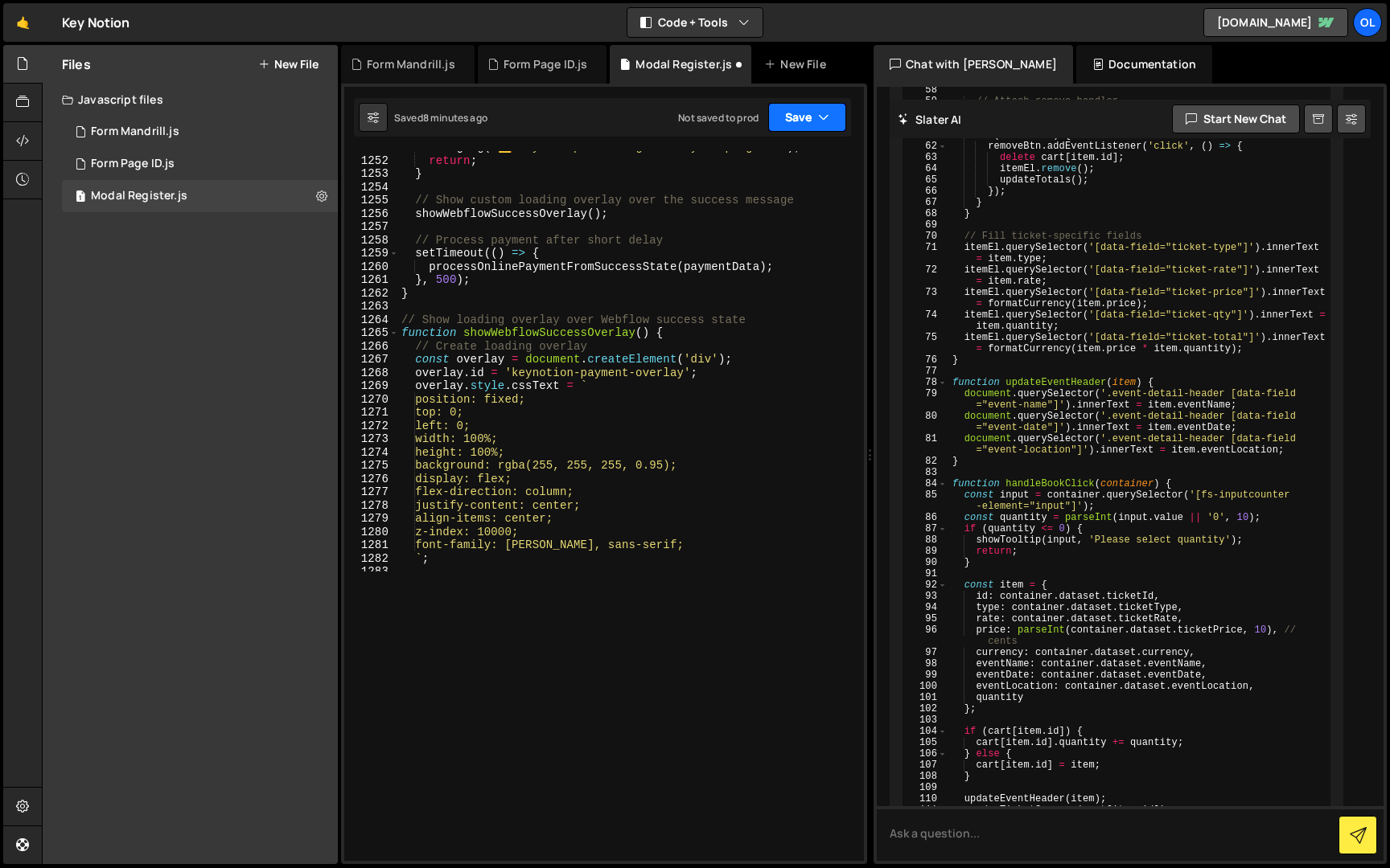
click at [809, 106] on button "Save" at bounding box center [807, 117] width 78 height 29
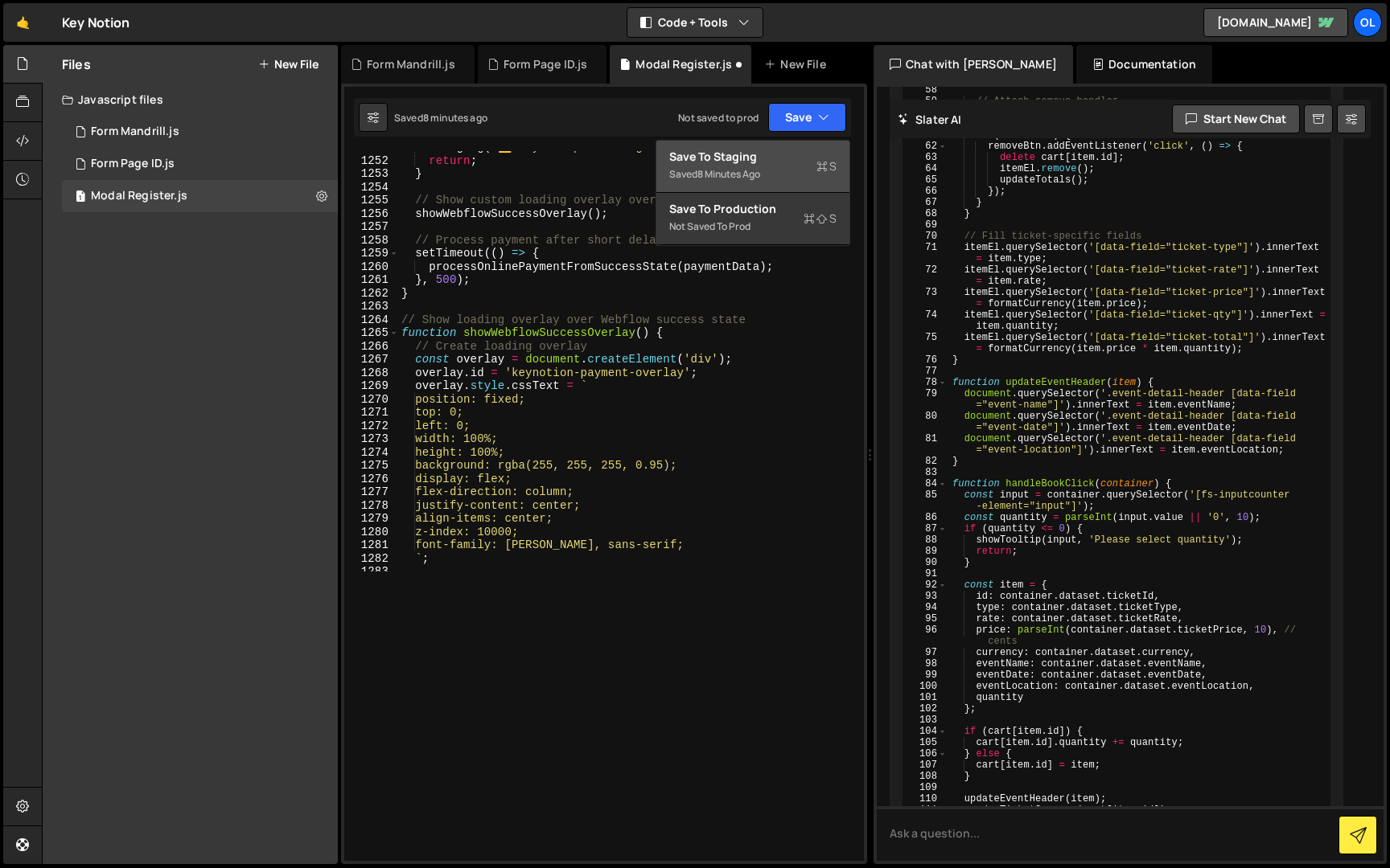
click at [787, 154] on div "Save to Staging S" at bounding box center [752, 157] width 167 height 16
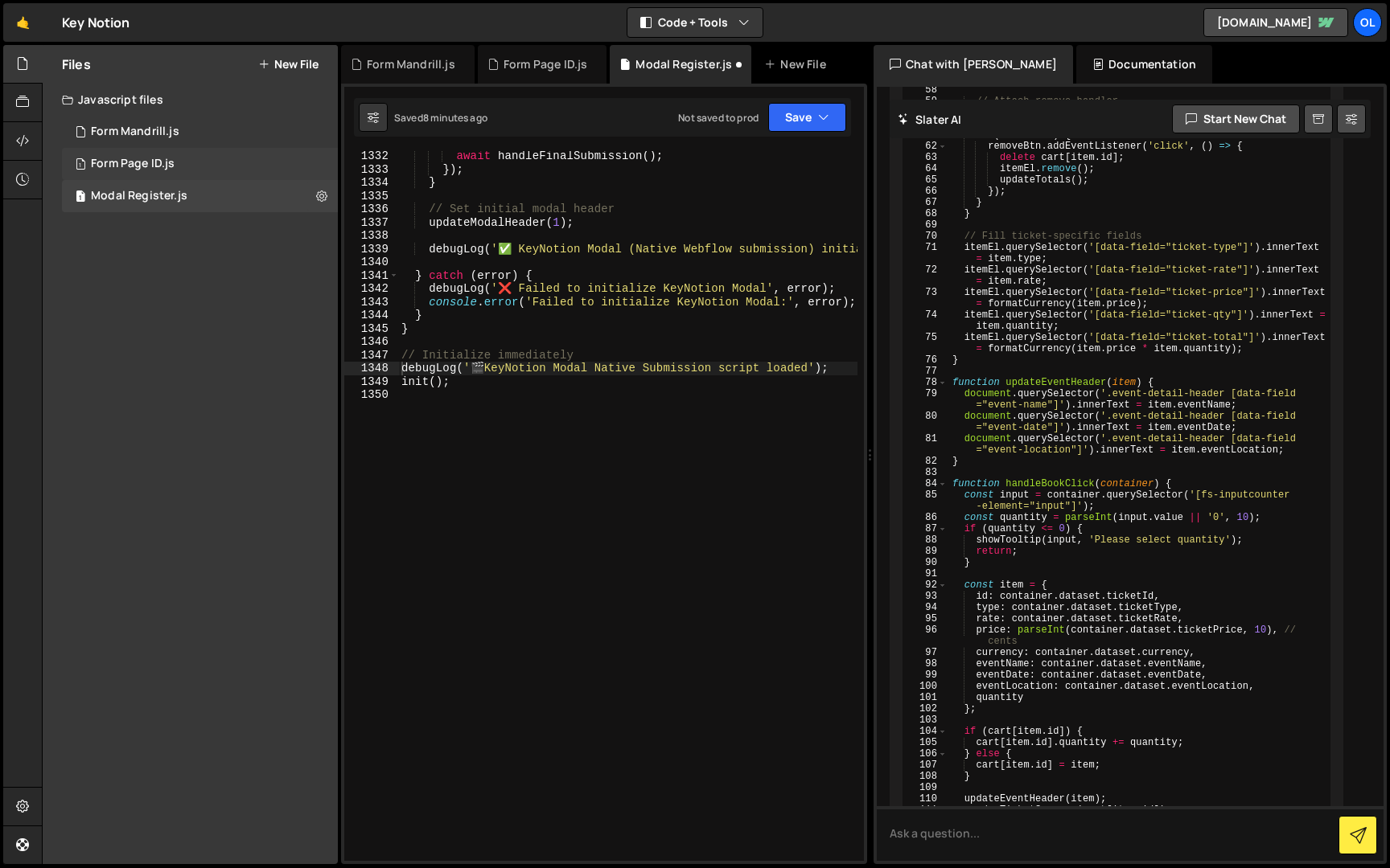
click at [192, 157] on div "1 Form Page ID.js 0" at bounding box center [200, 164] width 276 height 32
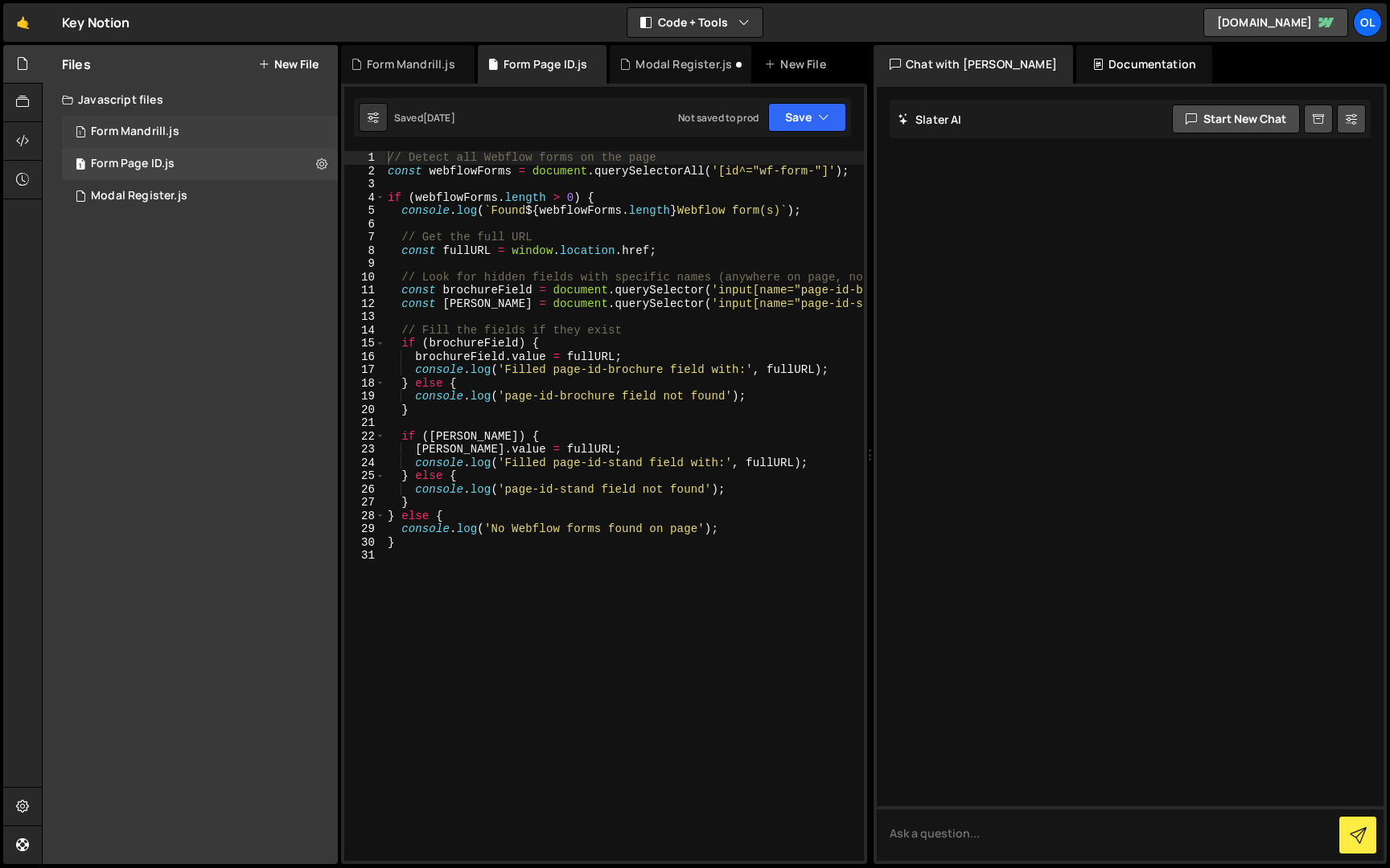
scroll to position [0, 0]
click at [195, 127] on div "1 Form Mandrill.js 0" at bounding box center [200, 132] width 276 height 32
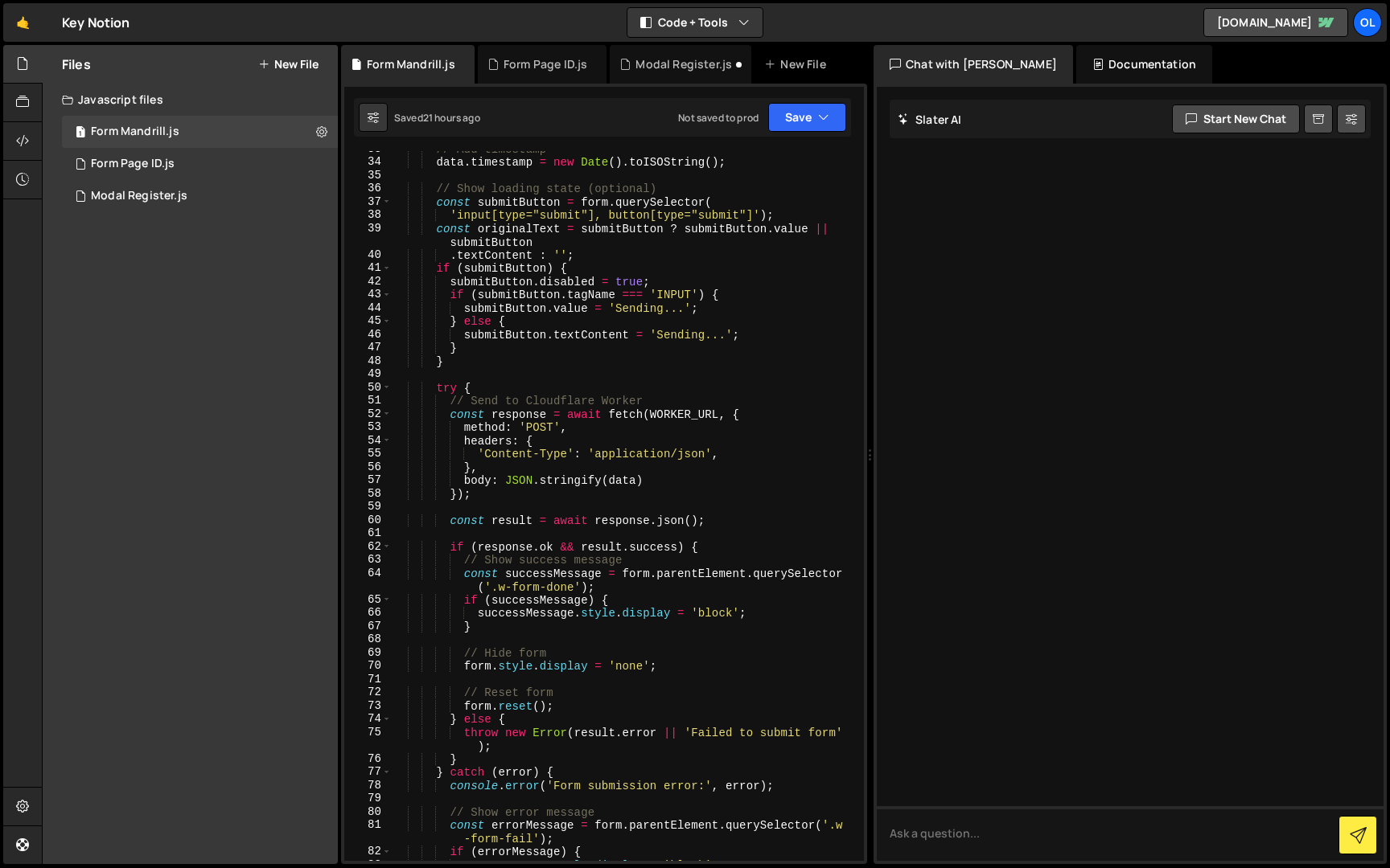
scroll to position [518, 0]
click at [645, 340] on div "// Add timestamp data . timestamp = new Date ( ) . toISOString ( ) ; // Show lo…" at bounding box center [625, 509] width 466 height 736
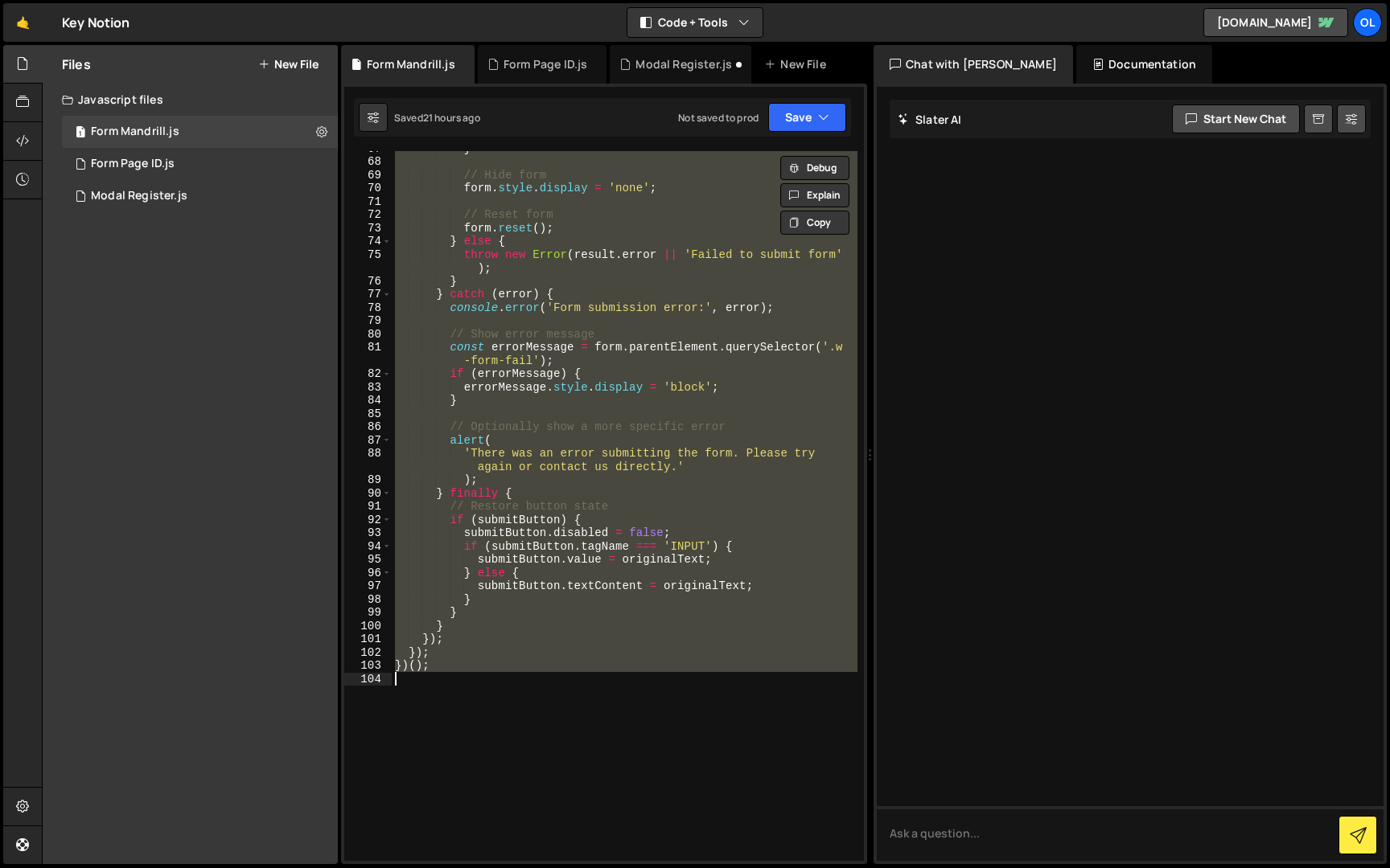
scroll to position [951, 0]
click at [656, 423] on div "} // Hide form form . style . display = 'none' ; // Reset form form . reset ( )…" at bounding box center [625, 505] width 466 height 710
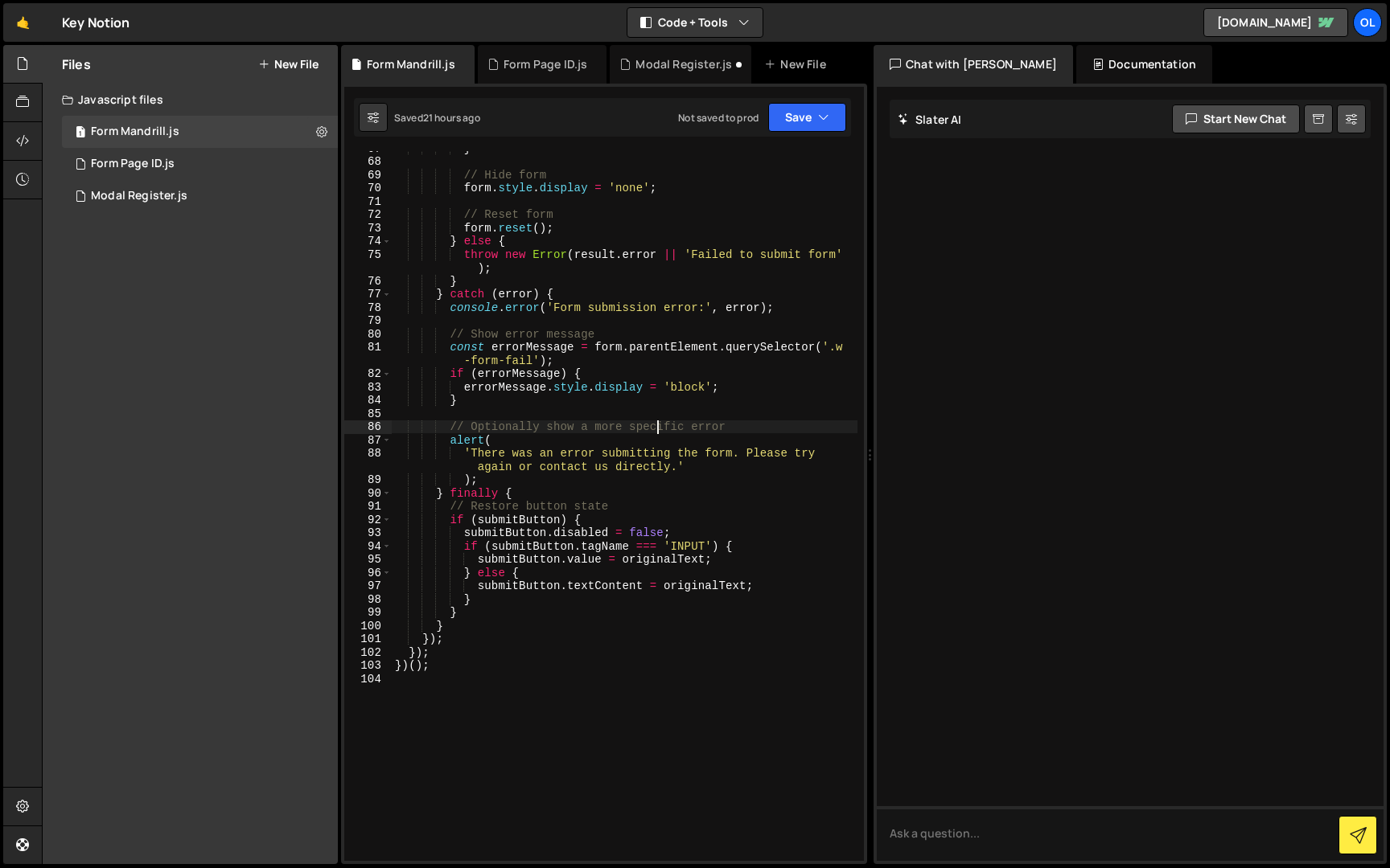
type textarea "})();"
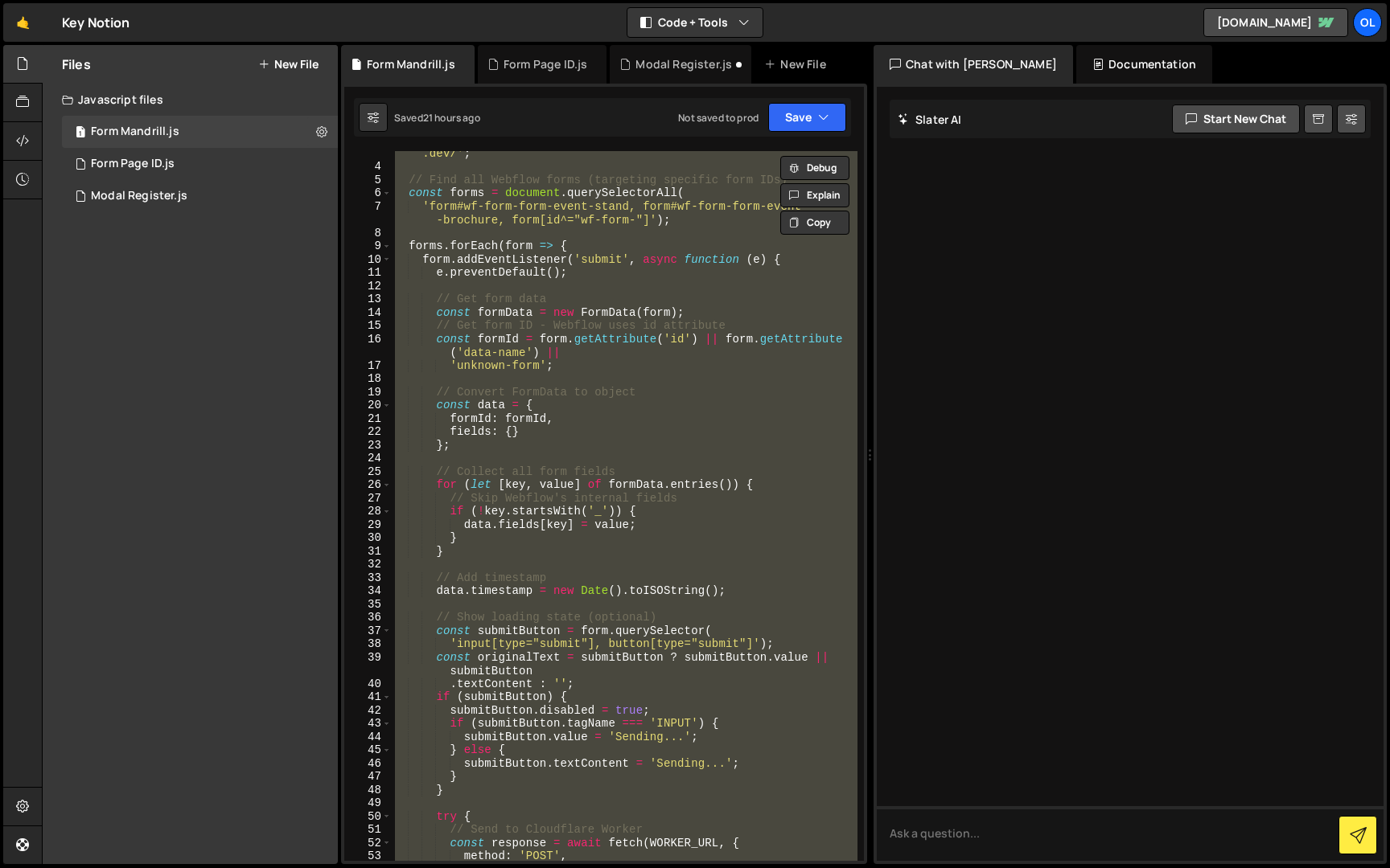
scroll to position [0, 0]
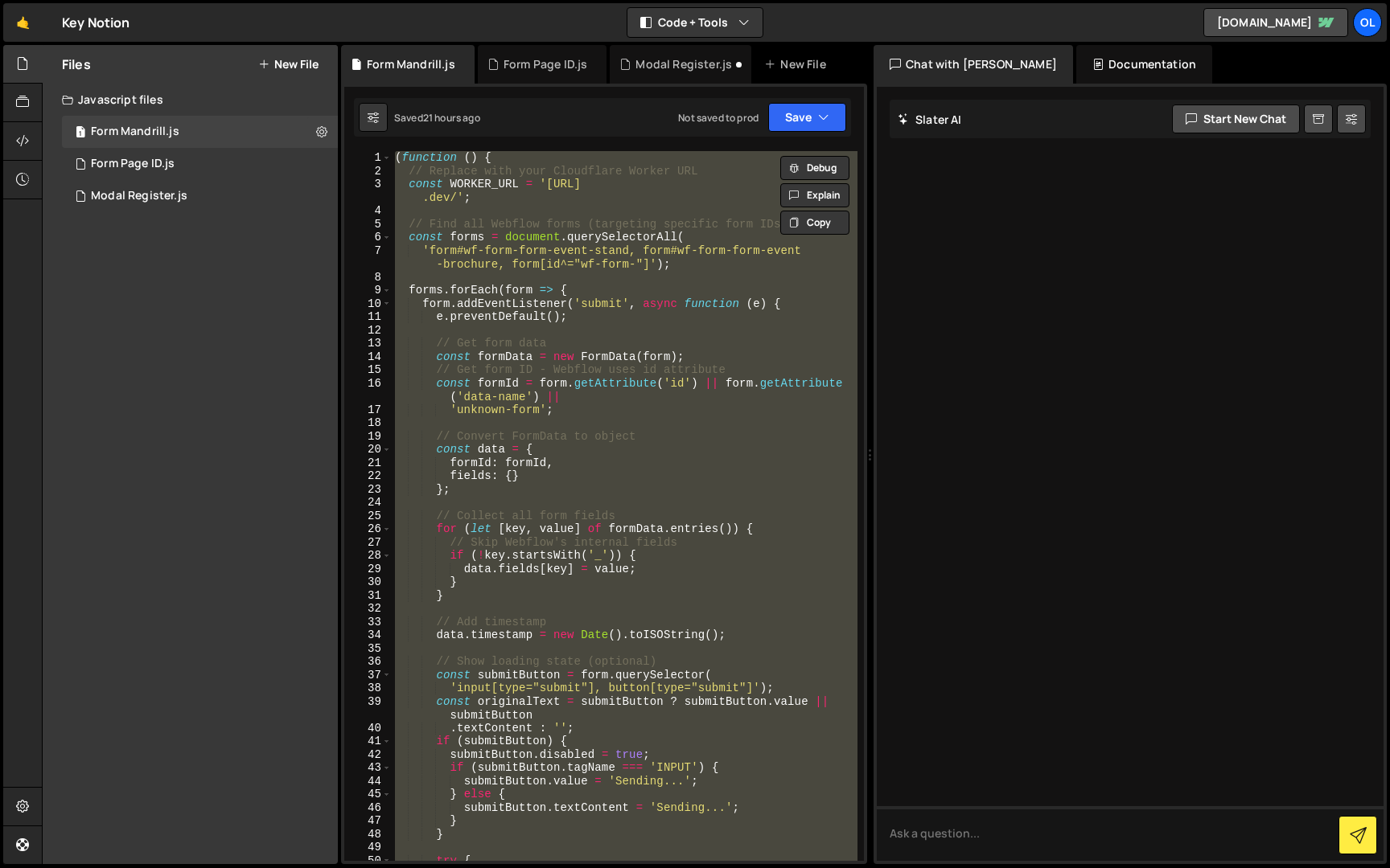
click at [645, 335] on div "( function ( ) { // Replace with your Cloudflare Worker URL const WORKER_URL = …" at bounding box center [625, 505] width 466 height 710
click at [428, 261] on div "( function ( ) { // Replace with your Cloudflare Worker URL const WORKER_URL = …" at bounding box center [625, 505] width 466 height 710
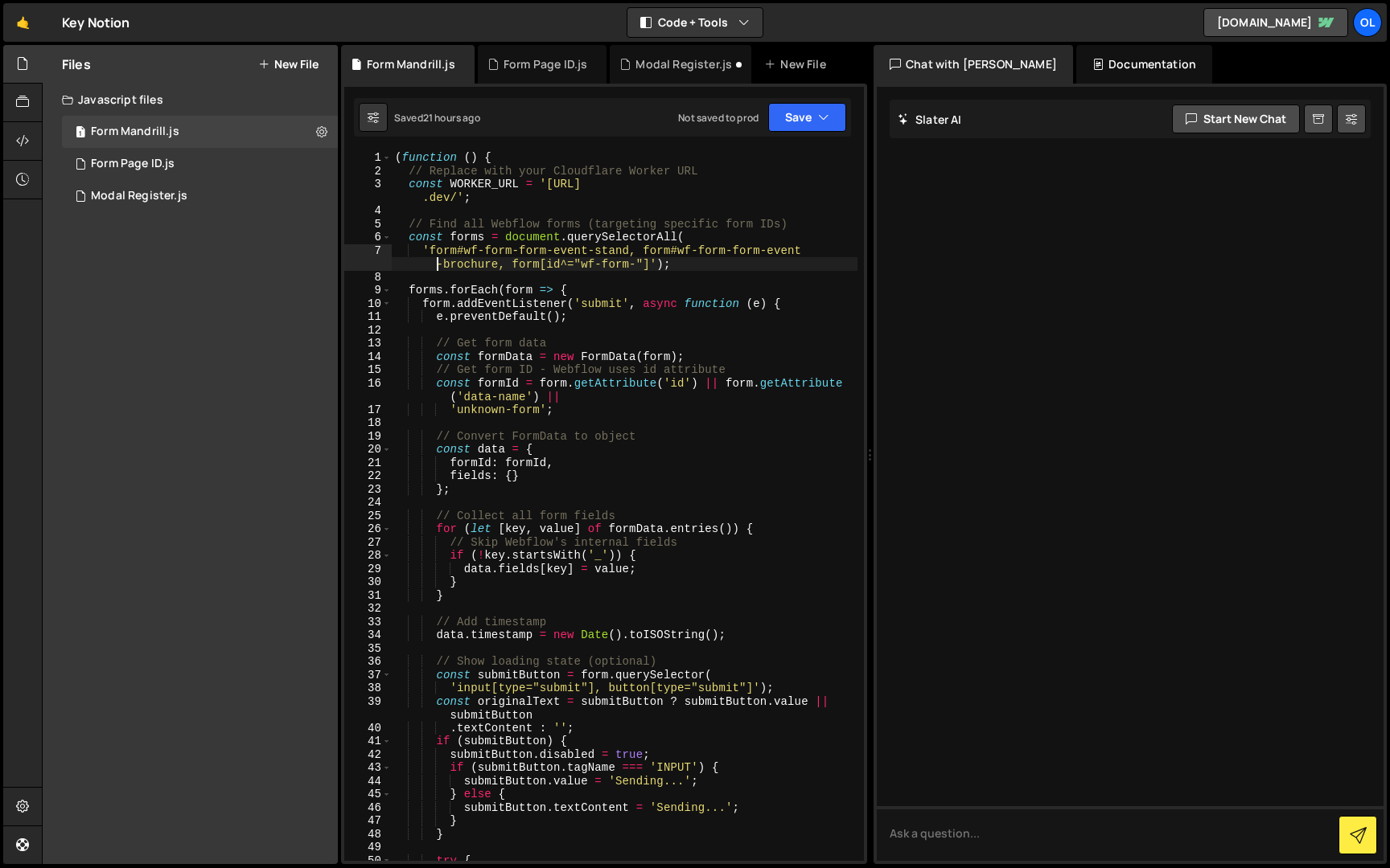
type textarea "})();"
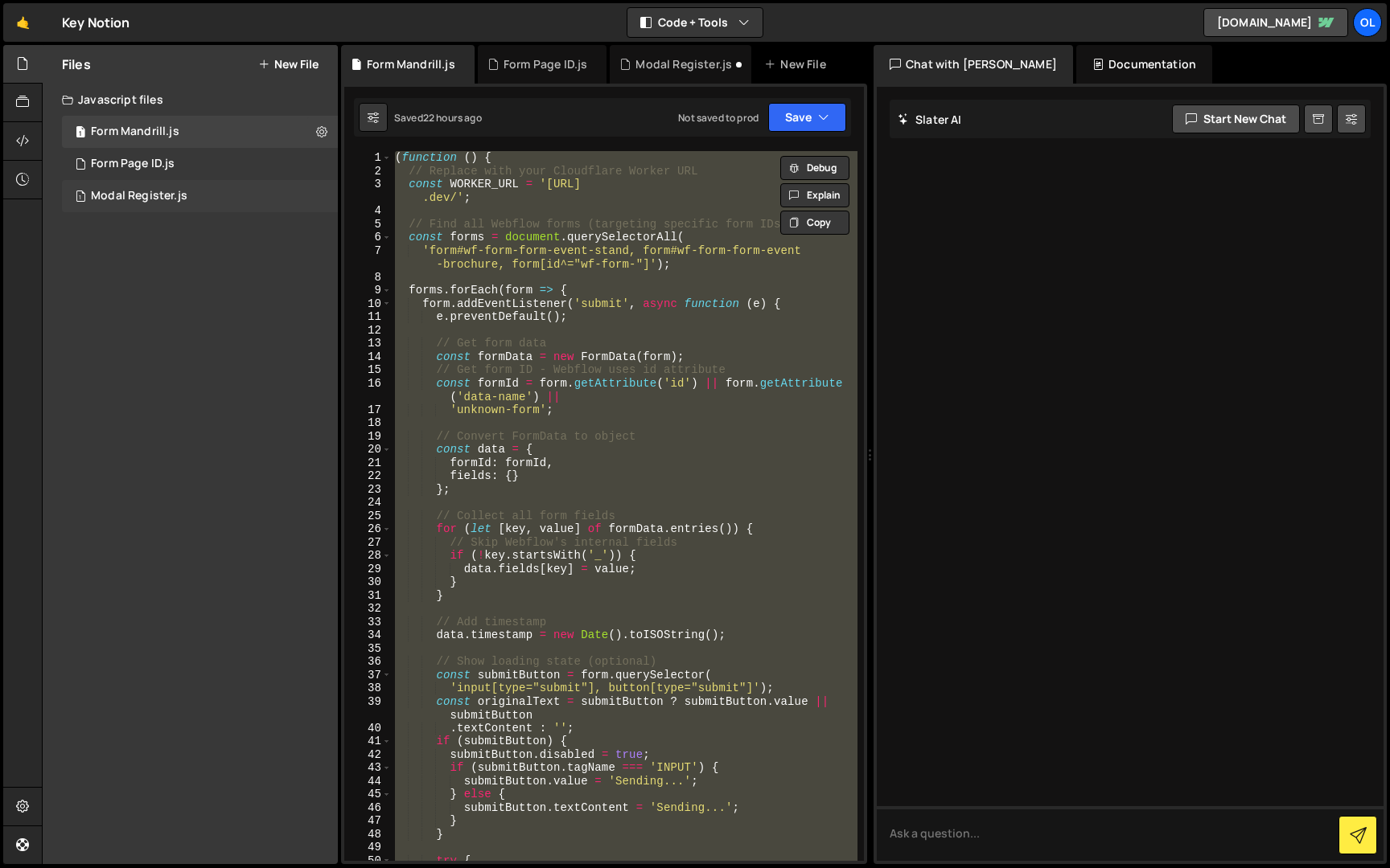
click at [185, 192] on div "1 Modal Register.js 0" at bounding box center [200, 196] width 276 height 32
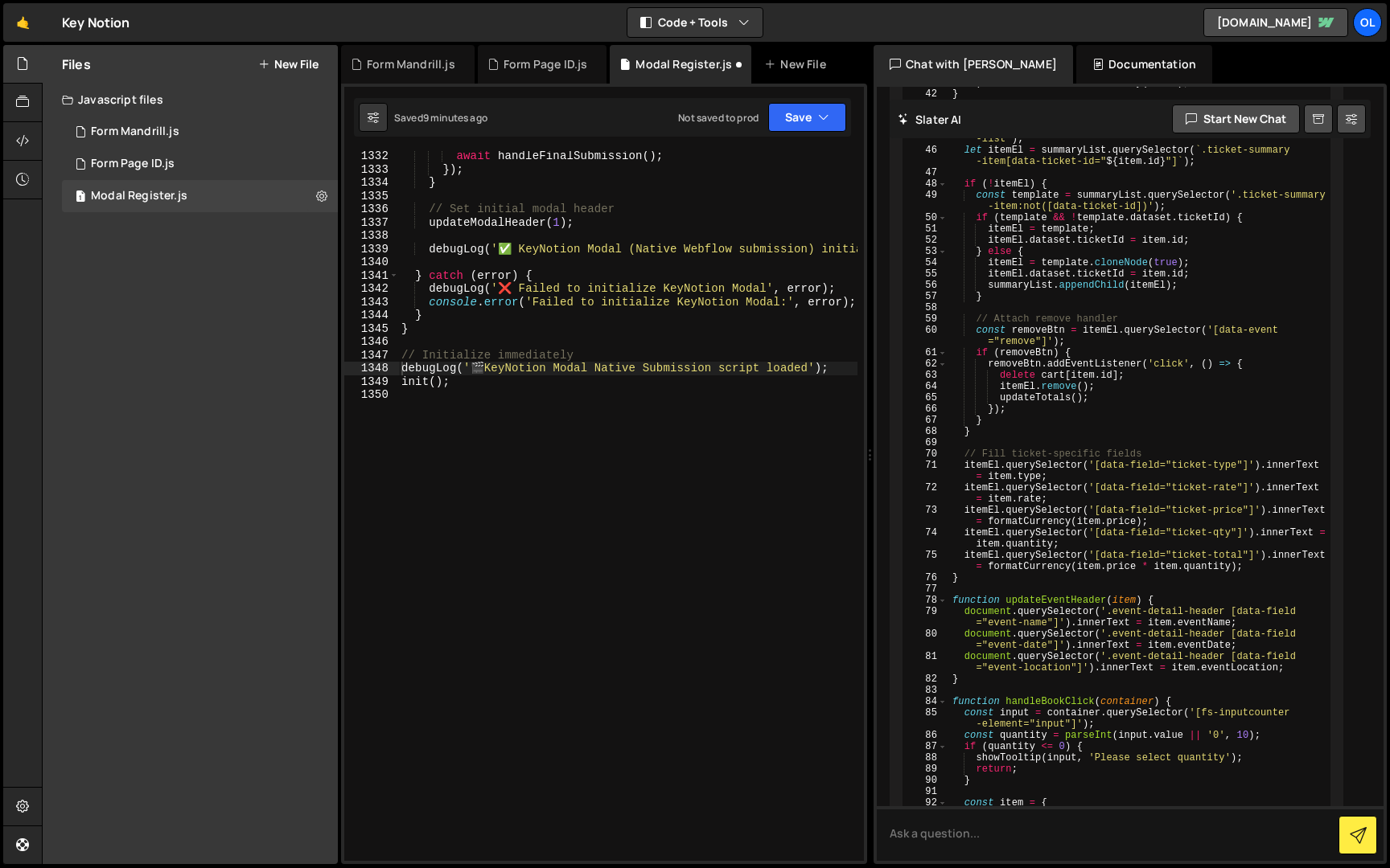
scroll to position [7115, 0]
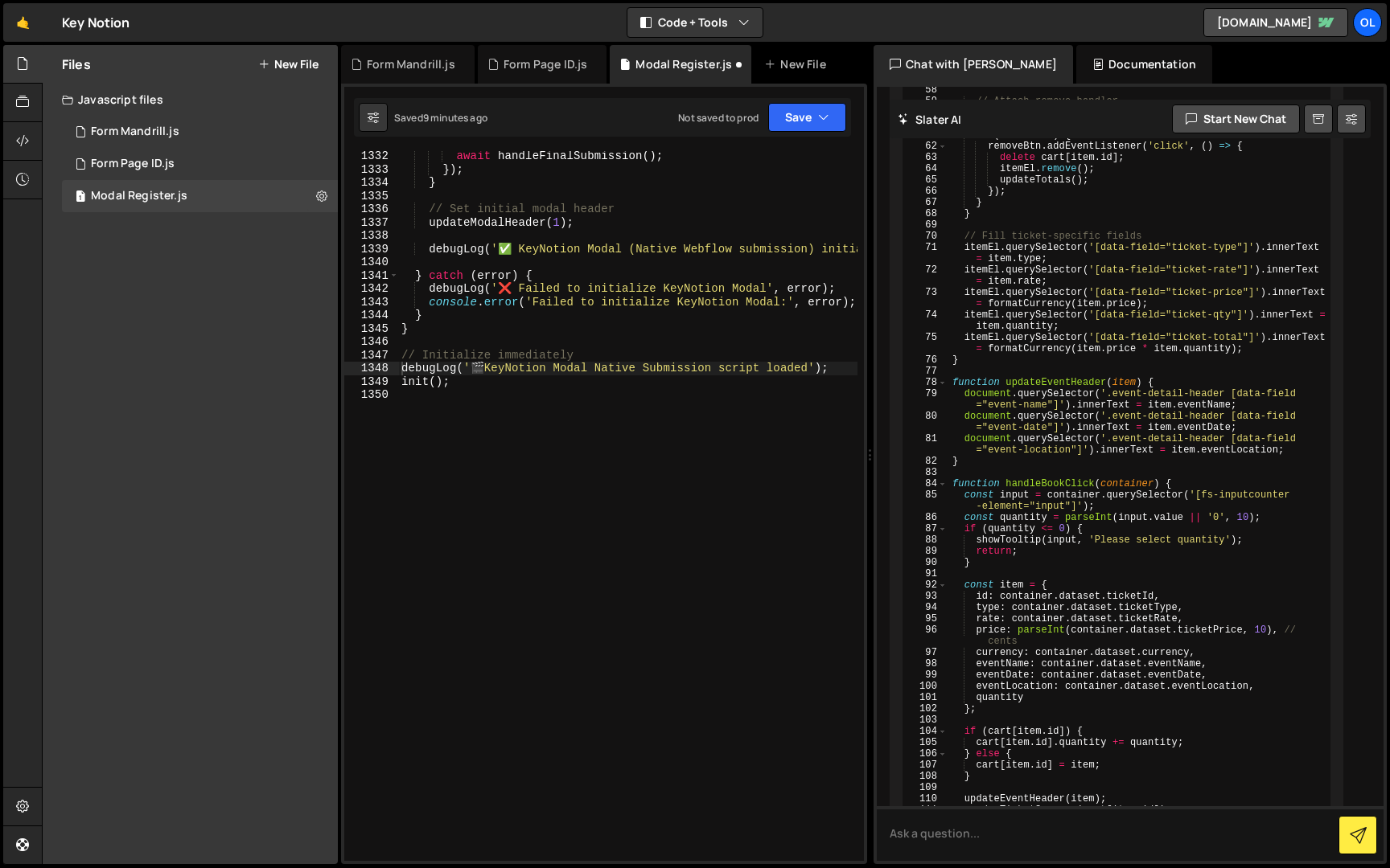
click at [571, 307] on div "} // Main initialization function init ( ) { debugLog ( ' 🚀 Initializing KeyNot…" at bounding box center [794, 371] width 793 height 1026
type textarea "init();"
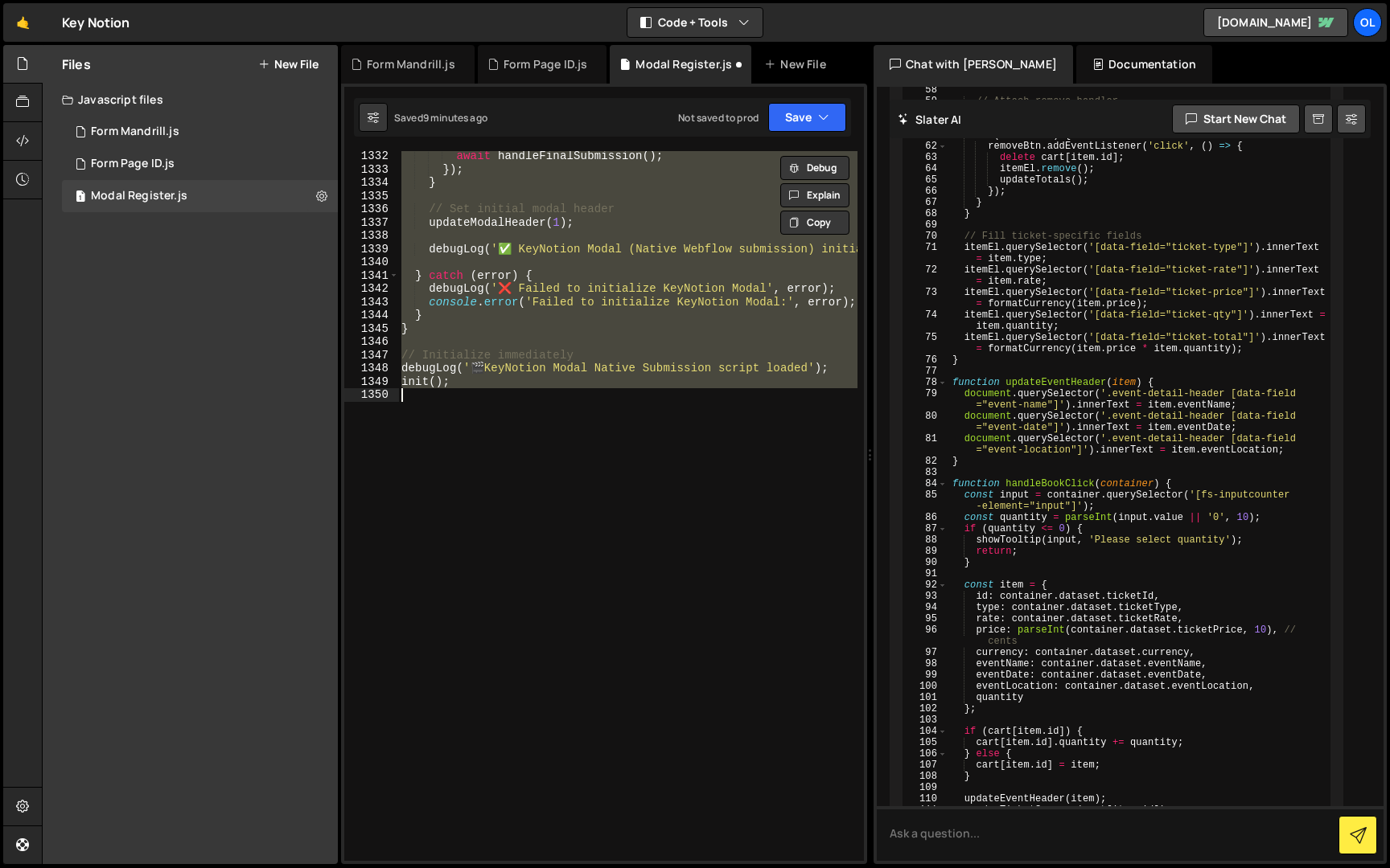
paste textarea
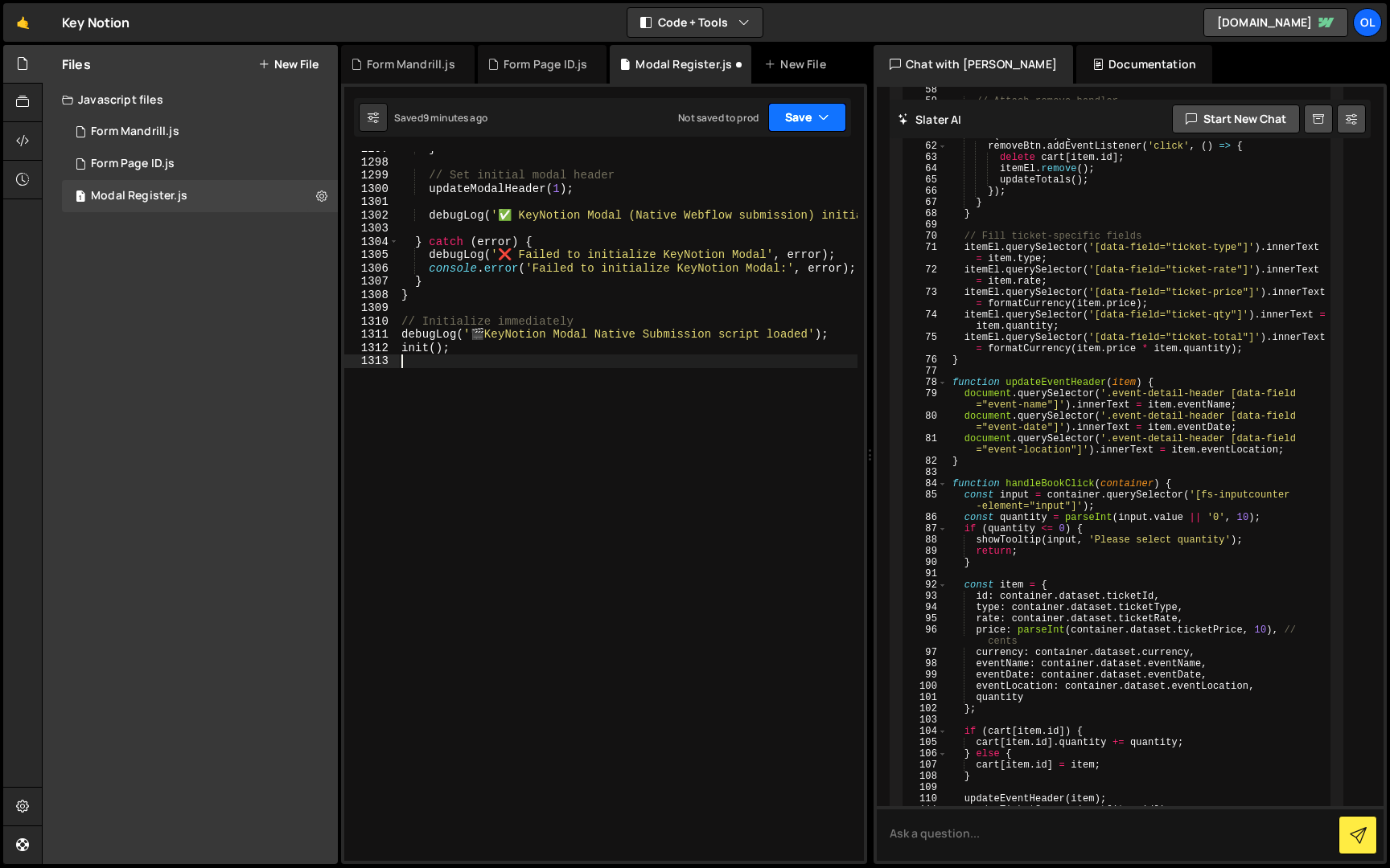
click at [798, 125] on button "Save" at bounding box center [807, 117] width 78 height 29
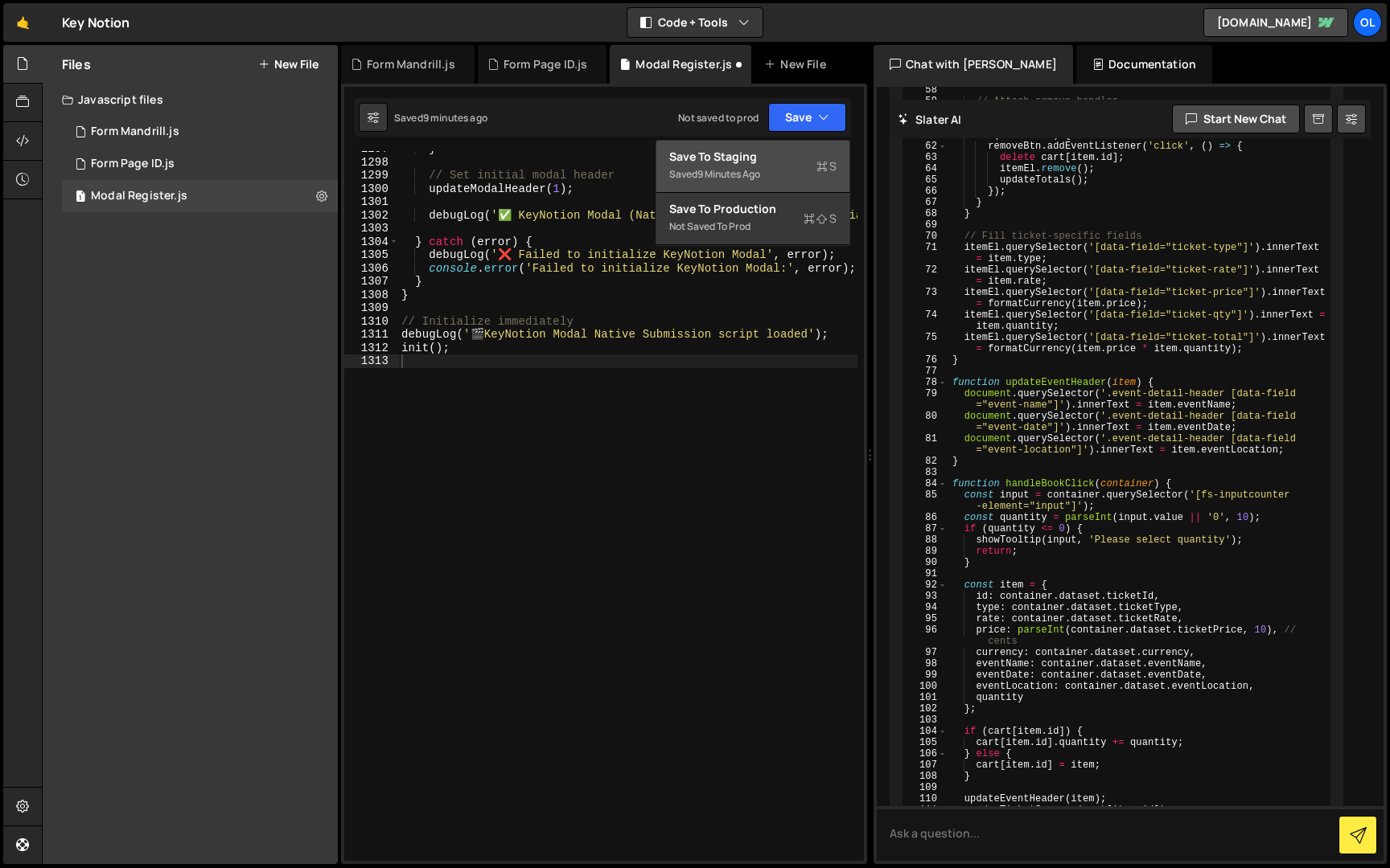
click at [790, 158] on div "Save to Staging S" at bounding box center [752, 157] width 167 height 16
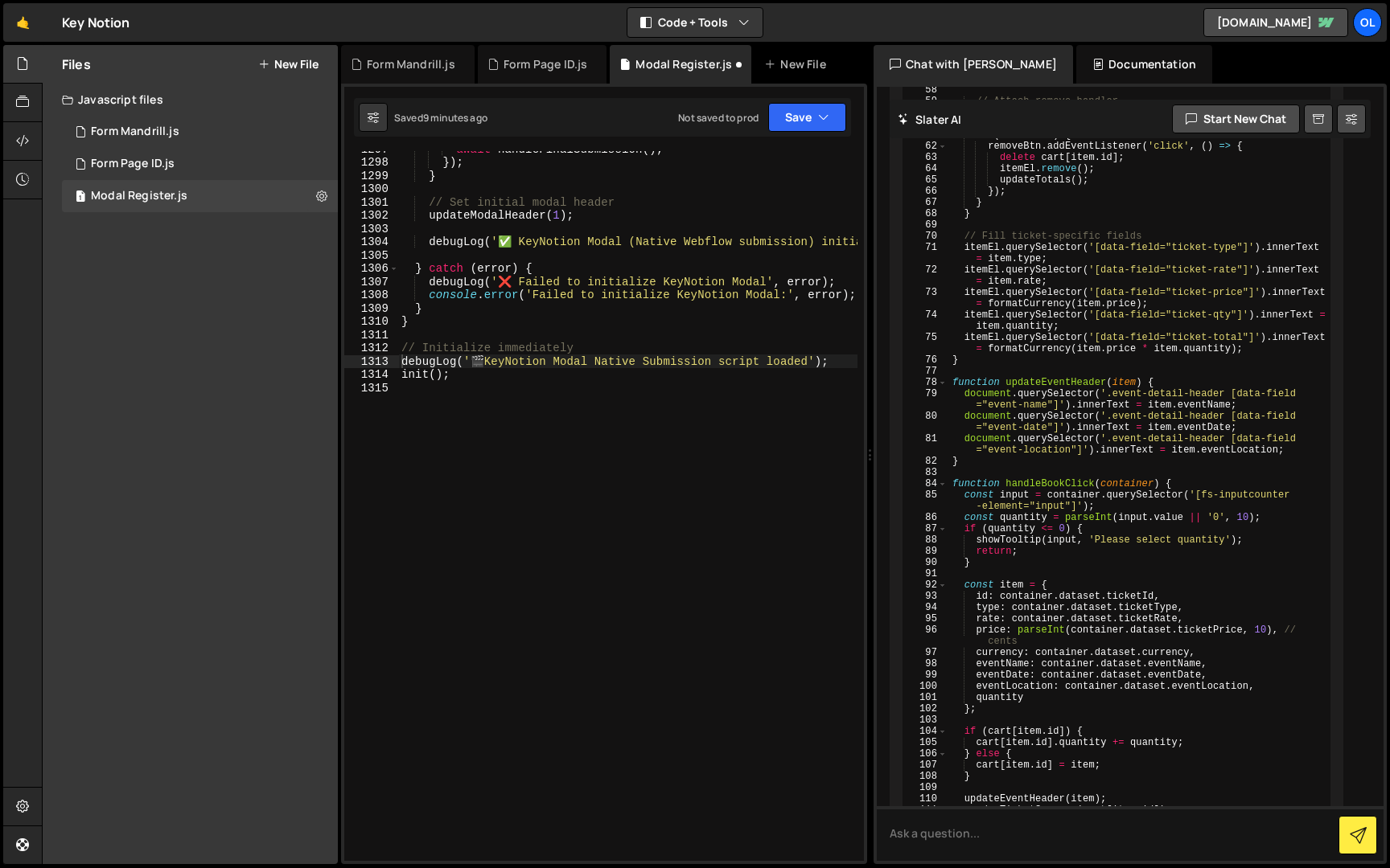
scroll to position [16924, 0]
